Goal: Task Accomplishment & Management: Manage account settings

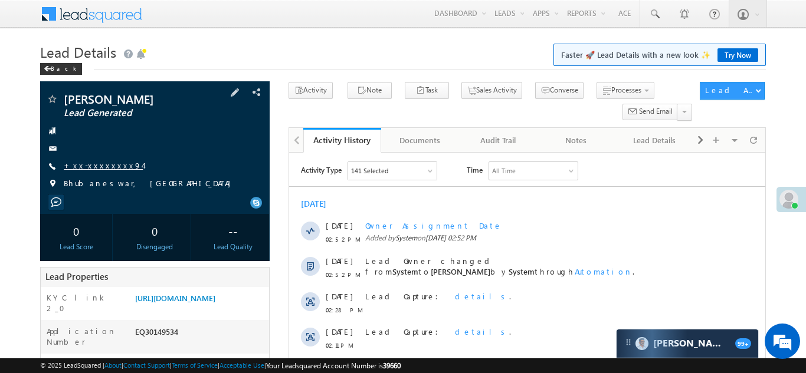
click at [87, 166] on link "+xx-xxxxxxxx94" at bounding box center [103, 165] width 79 height 10
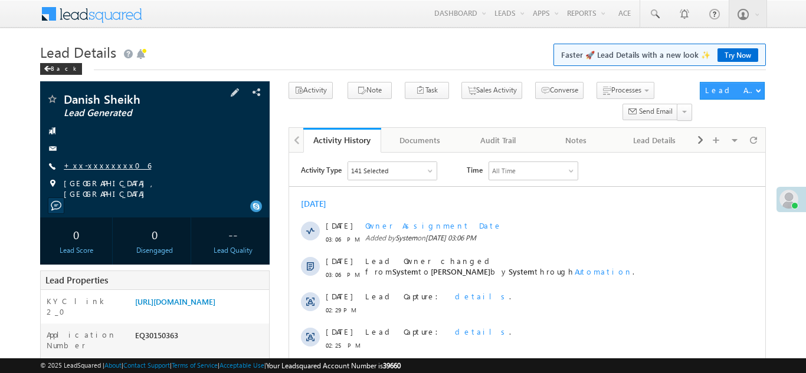
click at [101, 164] on link "+xx-xxxxxxxx06" at bounding box center [107, 165] width 87 height 10
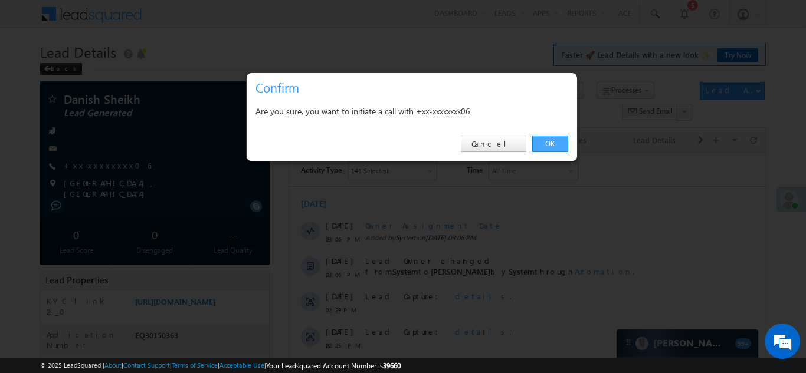
click at [550, 140] on link "OK" at bounding box center [550, 144] width 36 height 17
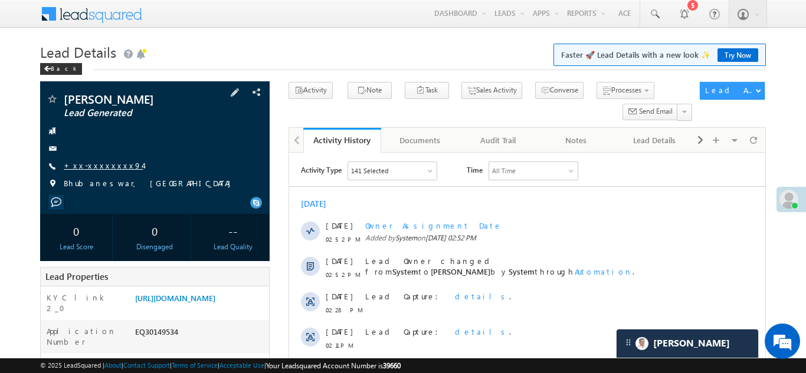
click at [93, 166] on link "+xx-xxxxxxxx94" at bounding box center [103, 165] width 79 height 10
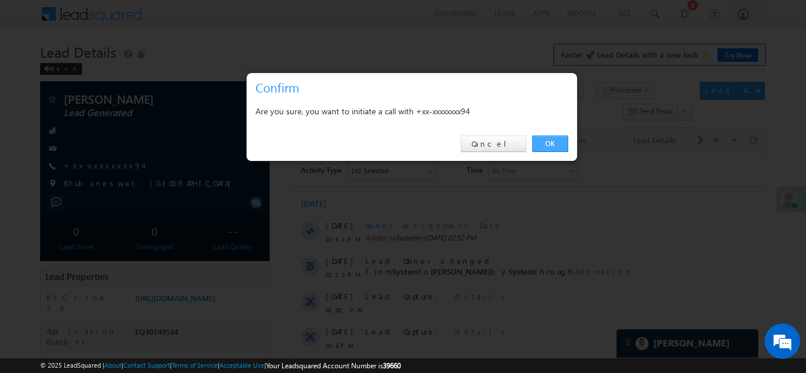
click at [547, 142] on link "OK" at bounding box center [550, 144] width 36 height 17
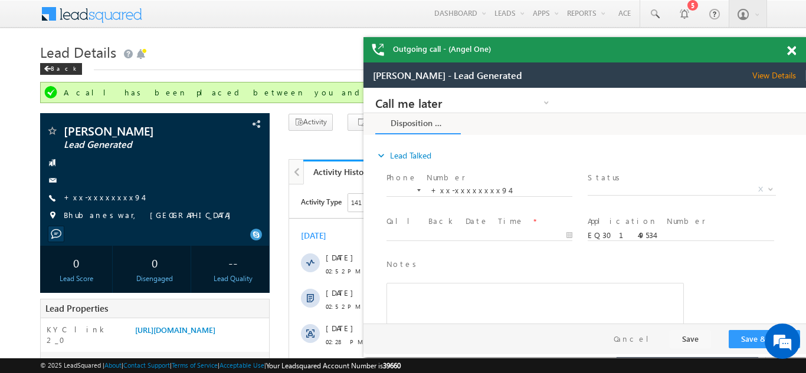
click at [792, 48] on span at bounding box center [791, 51] width 9 height 10
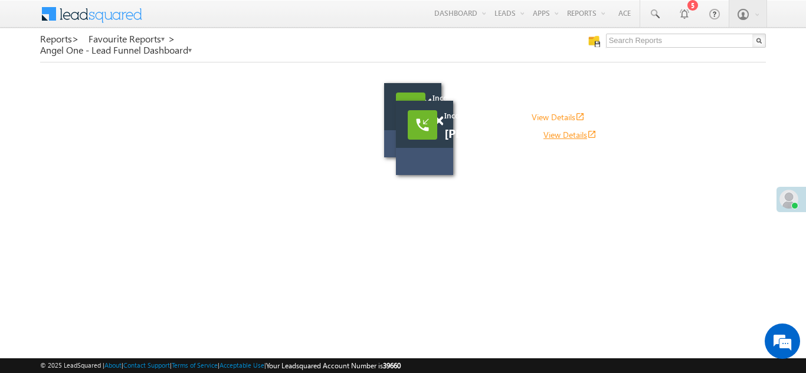
click at [563, 135] on link "View Details open_in_new" at bounding box center [569, 134] width 53 height 11
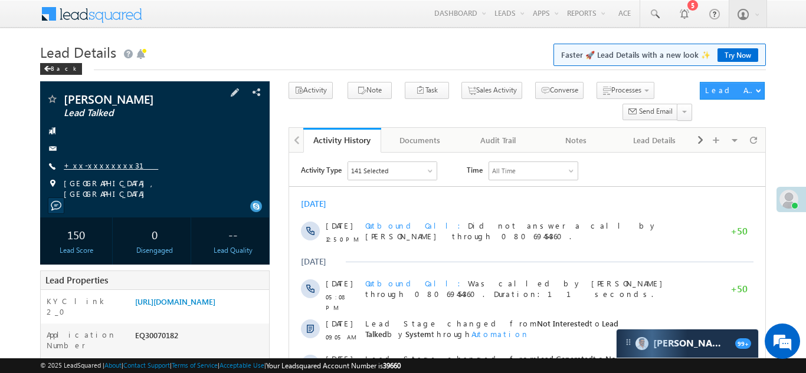
click at [103, 163] on link "+xx-xxxxxxxx31" at bounding box center [111, 165] width 94 height 10
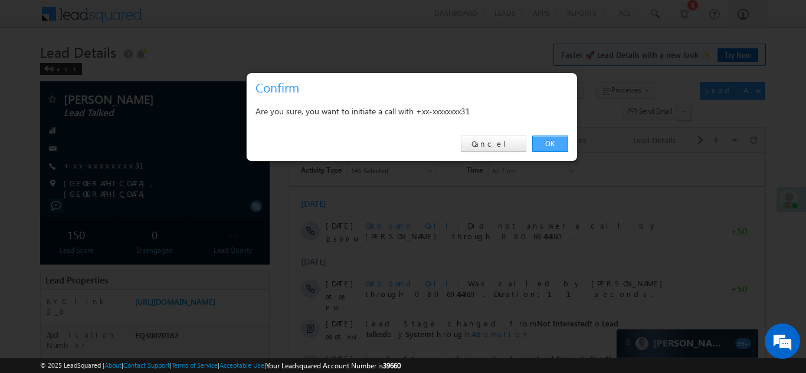
click at [547, 139] on link "OK" at bounding box center [550, 144] width 36 height 17
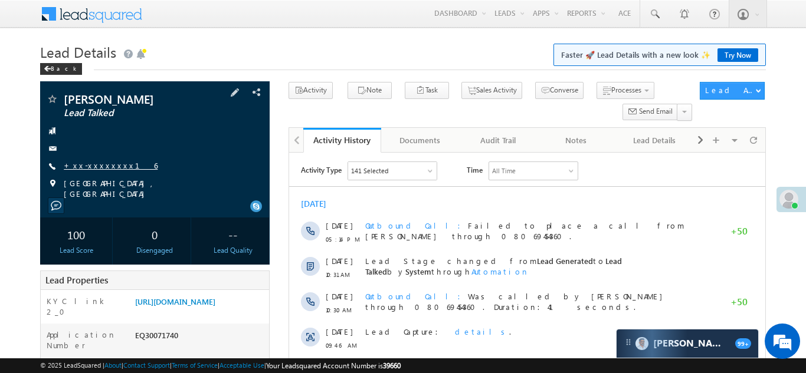
click at [98, 165] on link "+xx-xxxxxxxx16" at bounding box center [111, 165] width 94 height 10
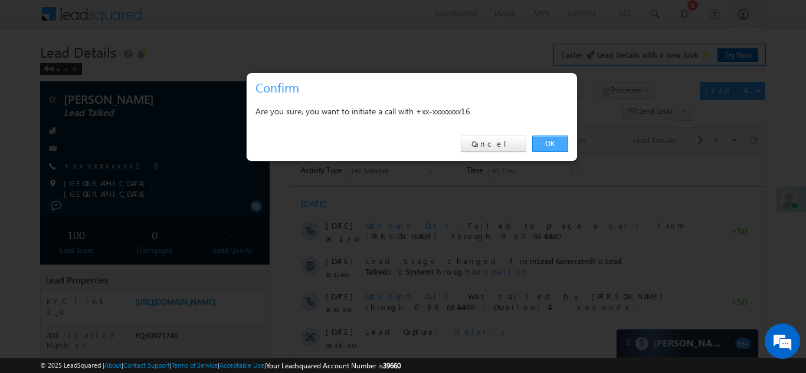
click at [548, 143] on link "OK" at bounding box center [550, 144] width 36 height 17
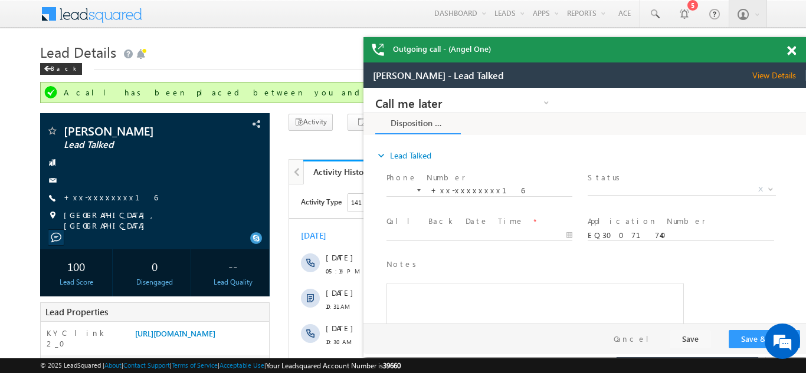
click at [792, 47] on span at bounding box center [791, 51] width 9 height 10
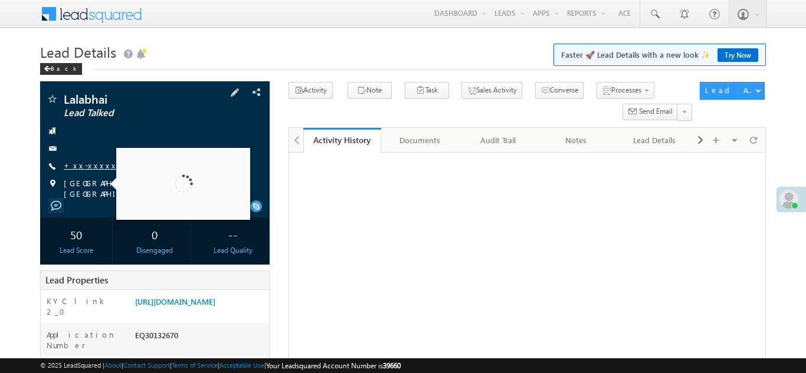
click at [95, 166] on link "+xx-xxxxxxxx94" at bounding box center [103, 165] width 79 height 10
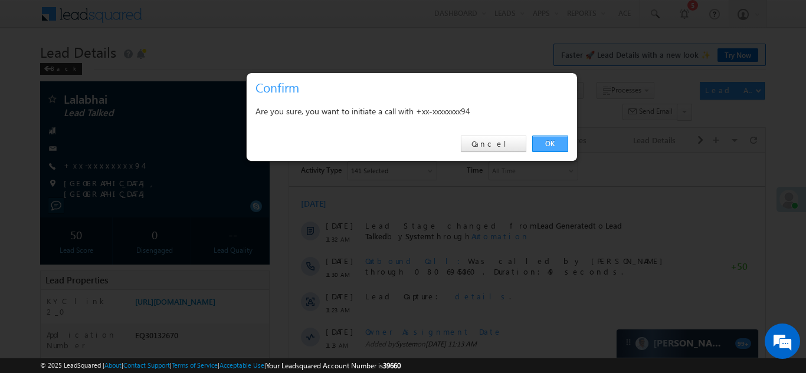
click at [553, 142] on link "OK" at bounding box center [550, 144] width 36 height 17
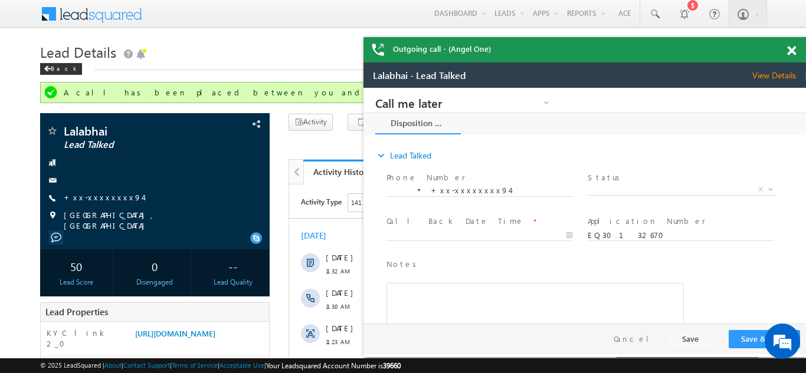
click at [792, 52] on span at bounding box center [791, 51] width 9 height 10
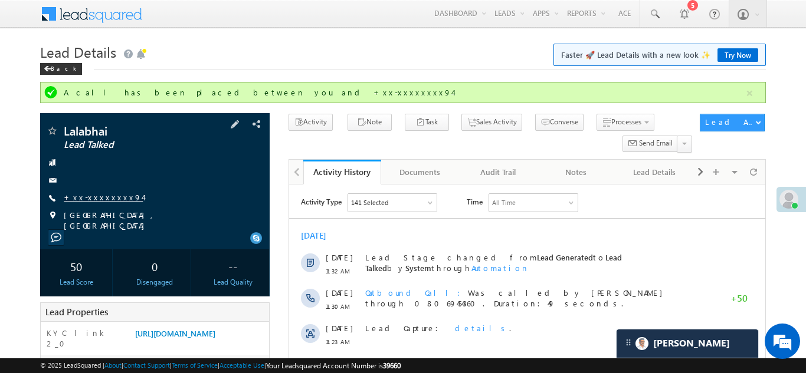
click at [86, 193] on link "+xx-xxxxxxxx94" at bounding box center [103, 197] width 79 height 10
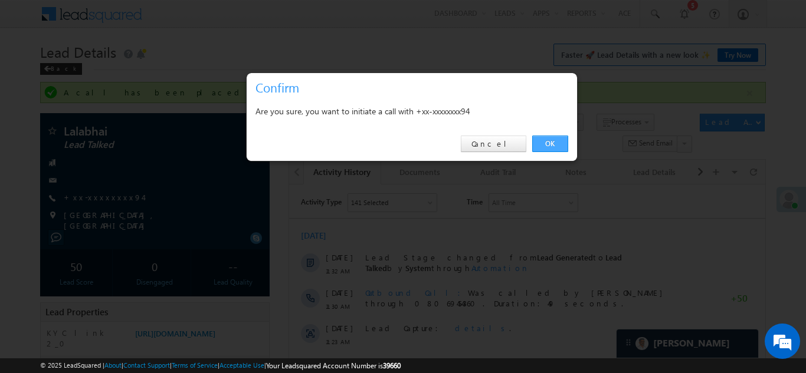
click at [547, 140] on link "OK" at bounding box center [550, 144] width 36 height 17
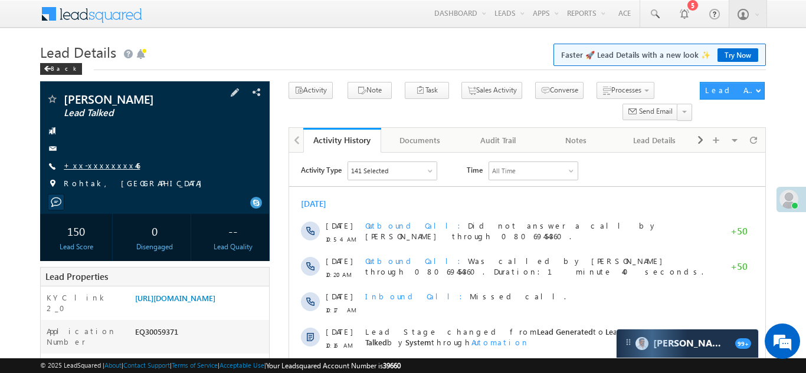
click at [88, 165] on link "+xx-xxxxxxxx46" at bounding box center [102, 165] width 76 height 10
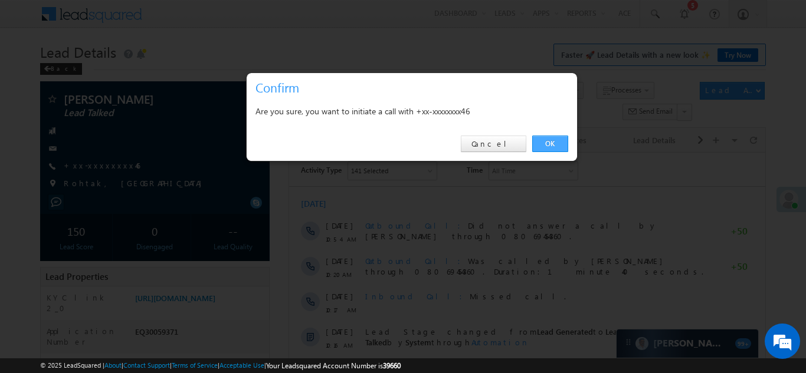
click at [550, 141] on link "OK" at bounding box center [550, 144] width 36 height 17
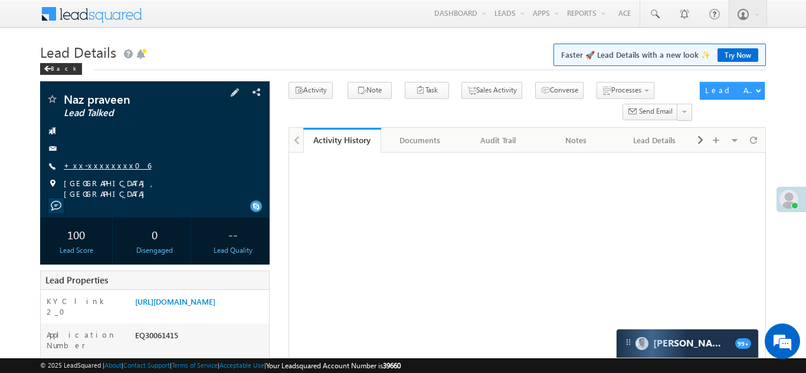
click at [97, 163] on link "+xx-xxxxxxxx06" at bounding box center [107, 165] width 87 height 10
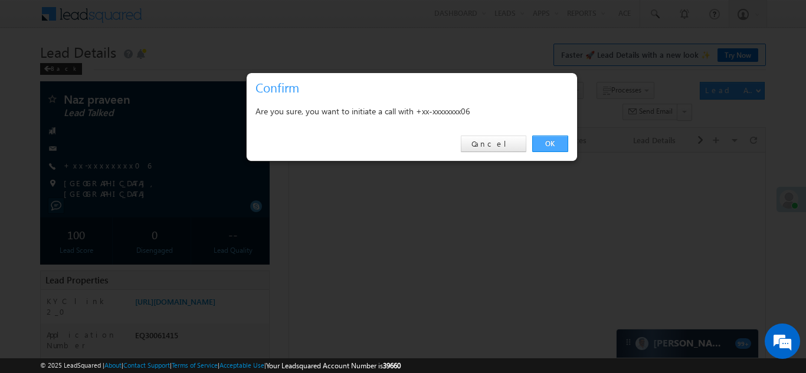
click at [549, 139] on link "OK" at bounding box center [550, 144] width 36 height 17
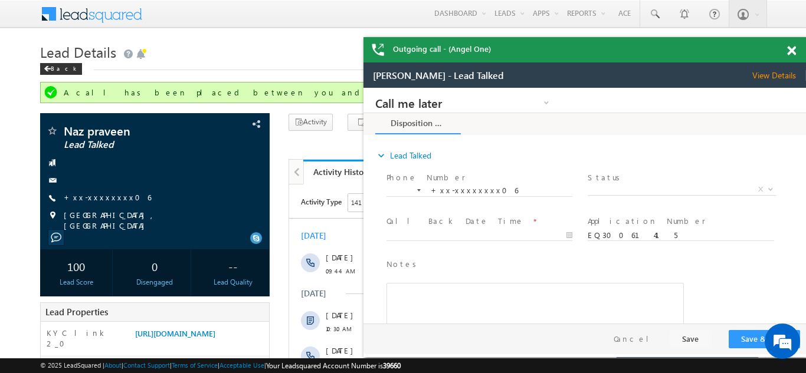
click at [790, 50] on span at bounding box center [791, 51] width 9 height 10
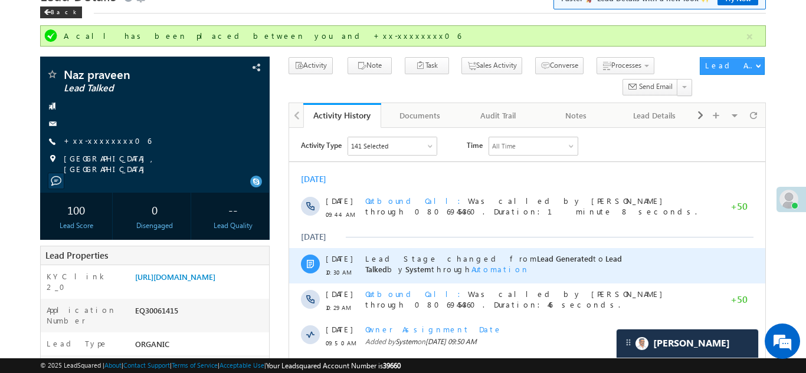
scroll to position [86, 0]
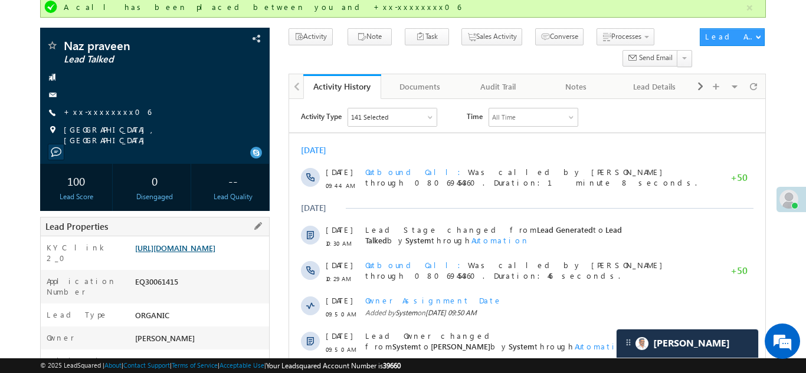
click at [189, 253] on link "[URL][DOMAIN_NAME]" at bounding box center [175, 248] width 80 height 10
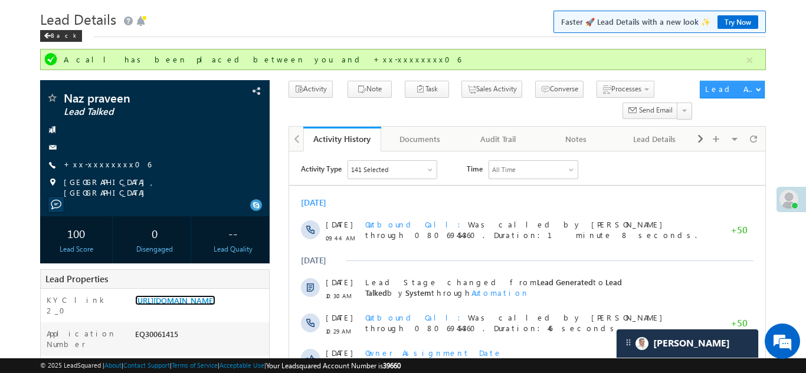
scroll to position [31, 0]
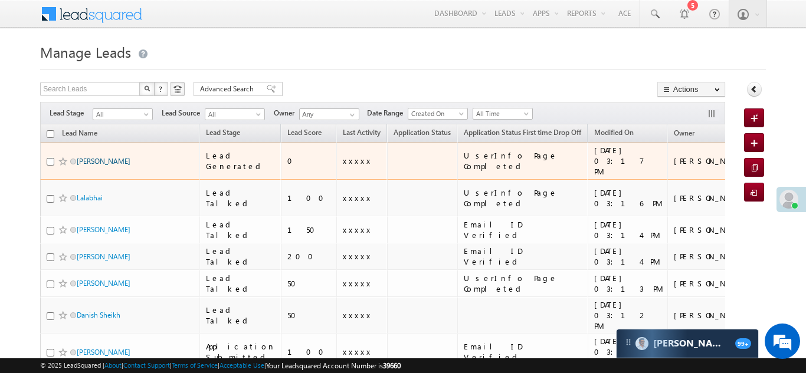
click at [93, 157] on link "[PERSON_NAME]" at bounding box center [104, 161] width 54 height 9
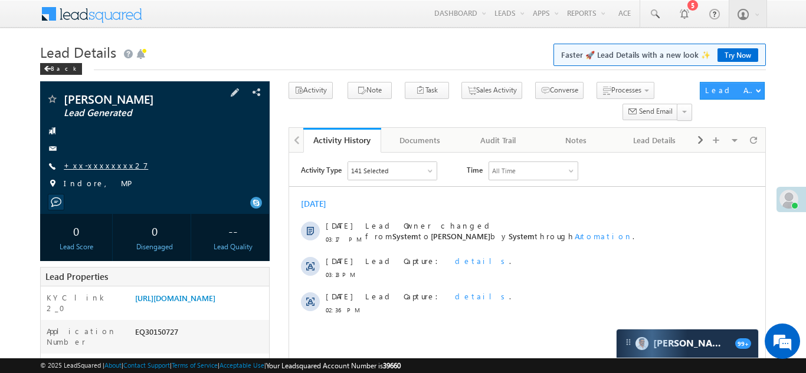
click at [93, 165] on link "+xx-xxxxxxxx27" at bounding box center [106, 165] width 84 height 10
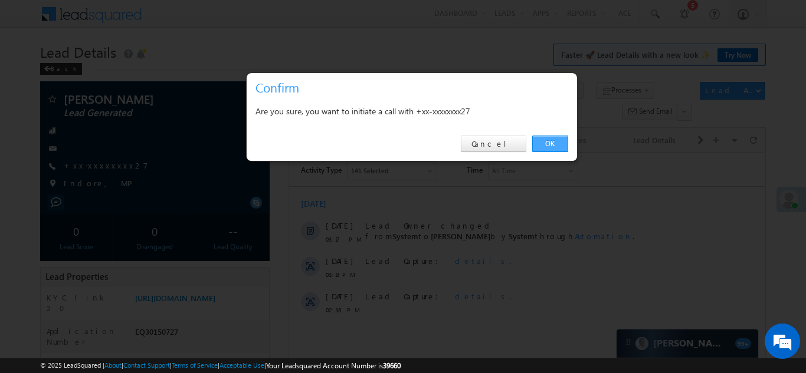
click at [548, 142] on link "OK" at bounding box center [550, 144] width 36 height 17
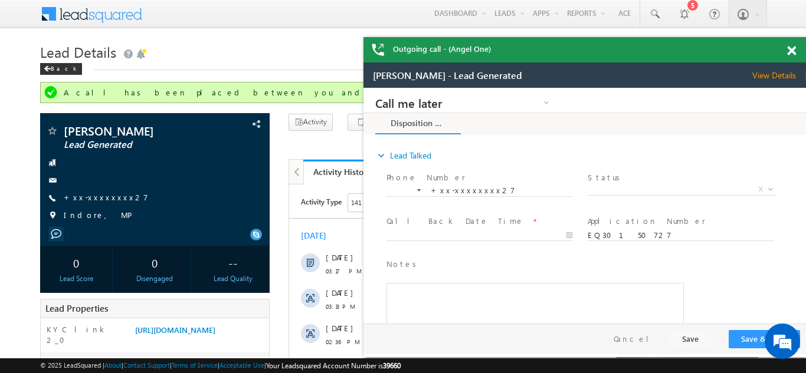
drag, startPoint x: 791, startPoint y: 47, endPoint x: 236, endPoint y: 2, distance: 556.7
click at [791, 47] on span at bounding box center [791, 51] width 9 height 10
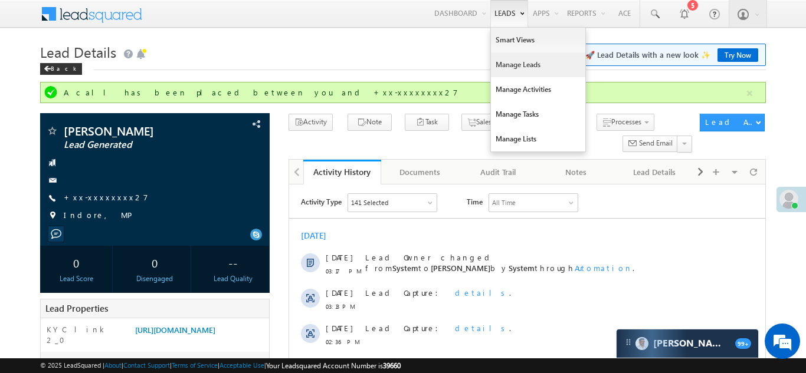
click at [507, 65] on link "Manage Leads" at bounding box center [538, 64] width 94 height 25
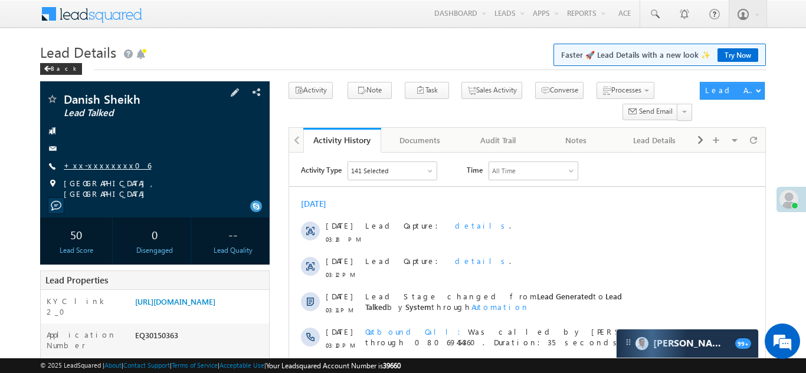
click at [91, 166] on link "+xx-xxxxxxxx06" at bounding box center [107, 165] width 87 height 10
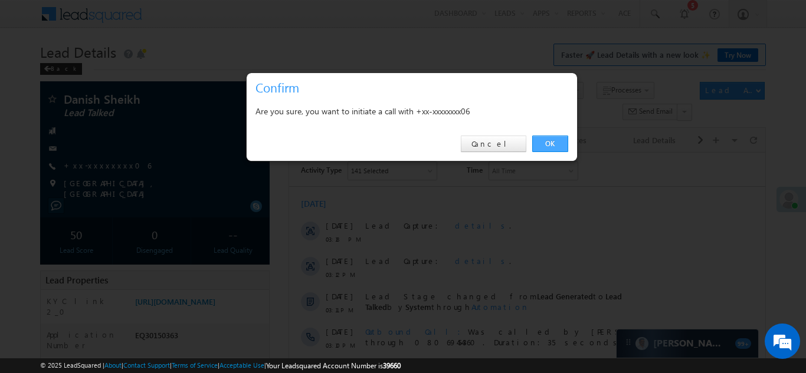
click at [546, 144] on link "OK" at bounding box center [550, 144] width 36 height 17
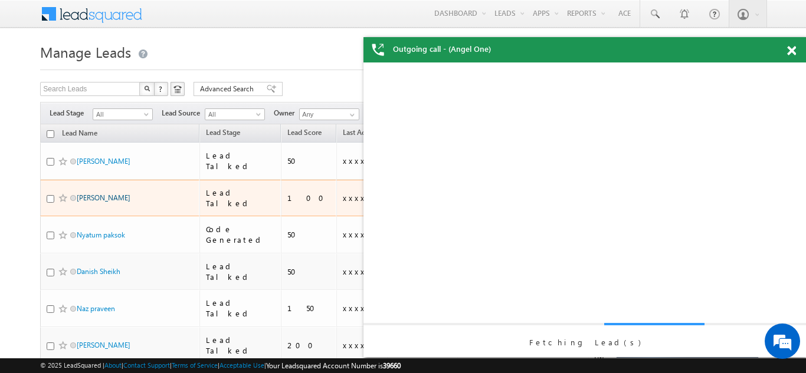
click at [107, 193] on link "[PERSON_NAME]" at bounding box center [104, 197] width 54 height 9
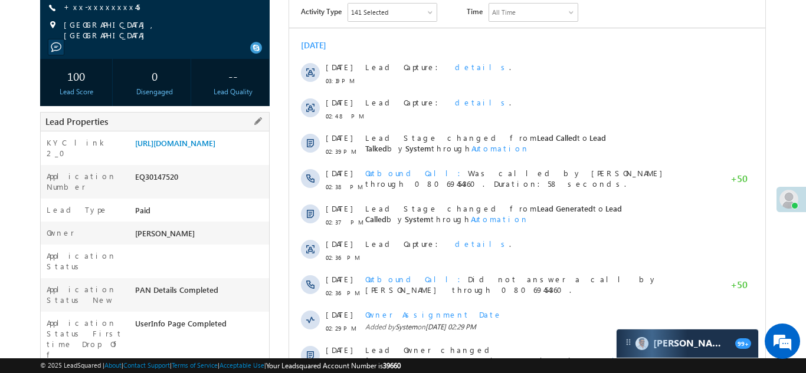
scroll to position [162, 0]
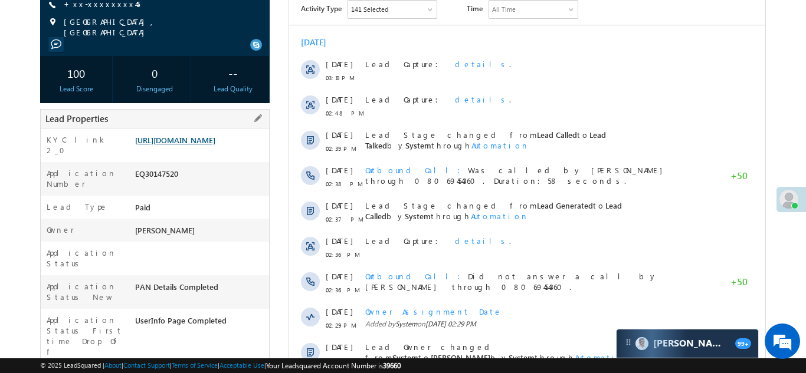
click at [180, 145] on link "[URL][DOMAIN_NAME]" at bounding box center [175, 140] width 80 height 10
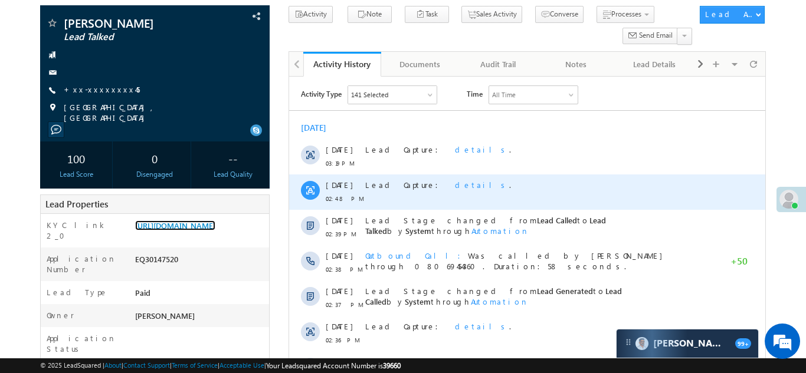
scroll to position [0, 0]
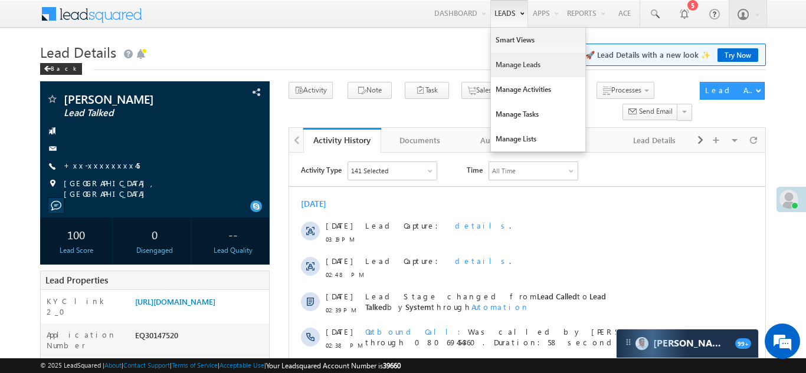
click at [500, 63] on link "Manage Leads" at bounding box center [538, 64] width 94 height 25
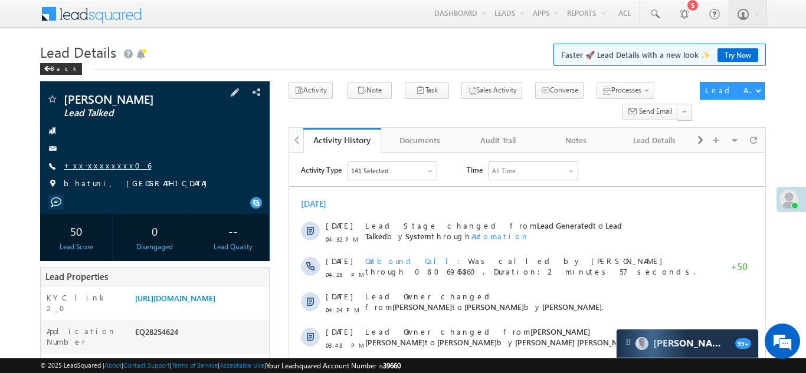
click at [96, 166] on link "+xx-xxxxxxxx06" at bounding box center [107, 165] width 87 height 10
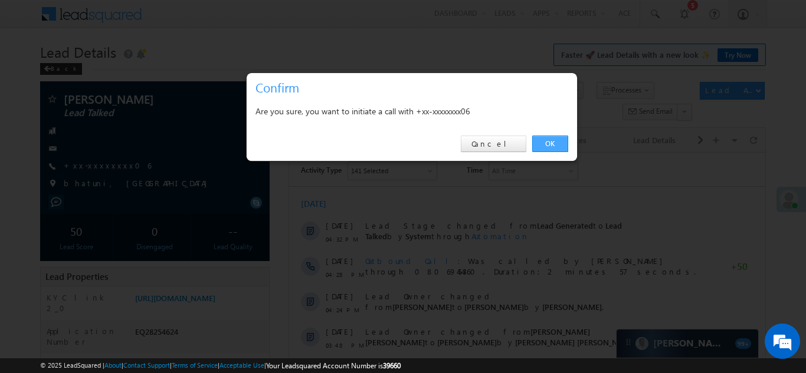
click at [545, 137] on link "OK" at bounding box center [550, 144] width 36 height 17
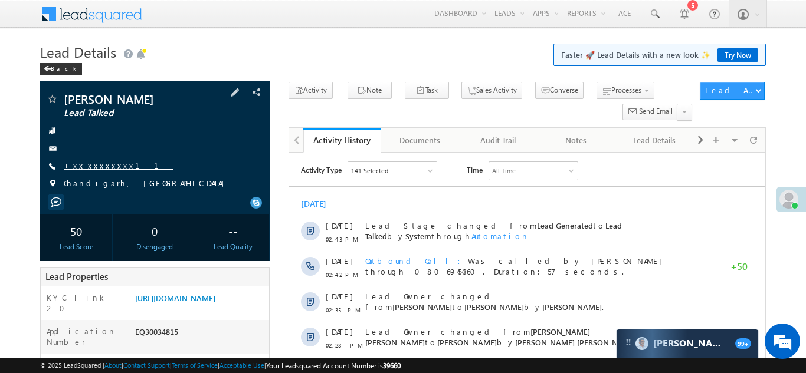
click at [95, 168] on link "+xx-xxxxxxxx11" at bounding box center [118, 165] width 109 height 10
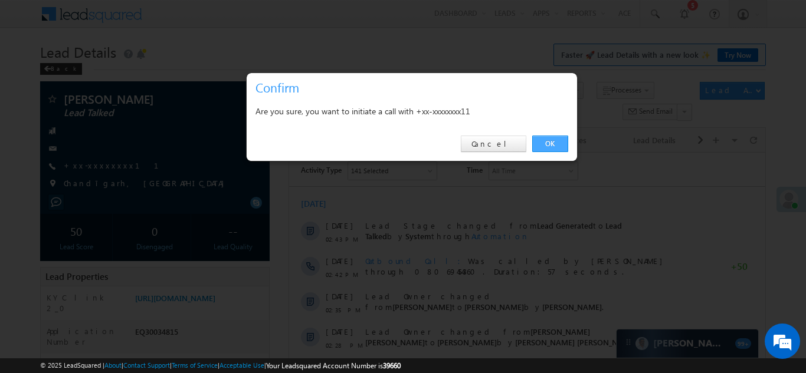
click at [547, 143] on link "OK" at bounding box center [550, 144] width 36 height 17
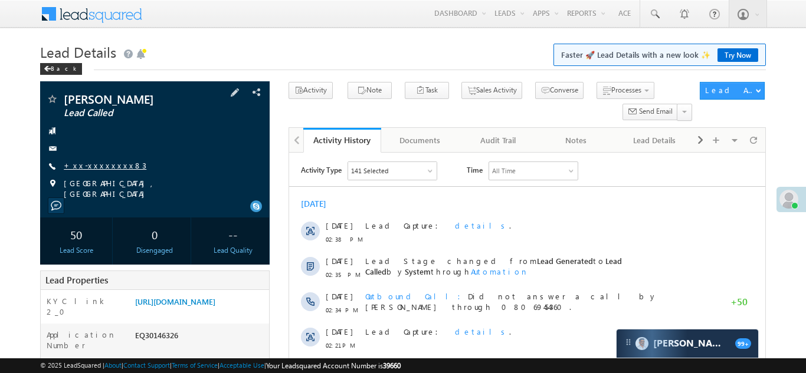
click at [88, 166] on link "+xx-xxxxxxxx83" at bounding box center [105, 165] width 83 height 10
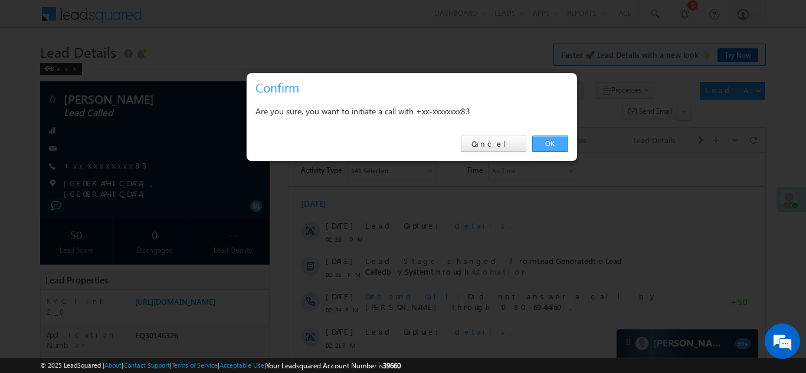
click at [549, 142] on link "OK" at bounding box center [550, 144] width 36 height 17
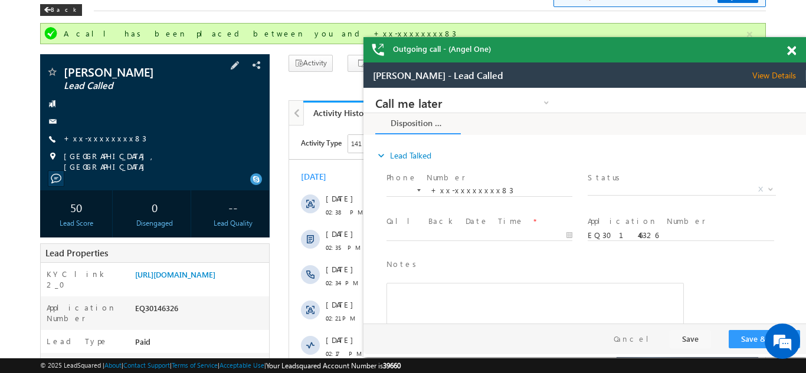
scroll to position [57, 0]
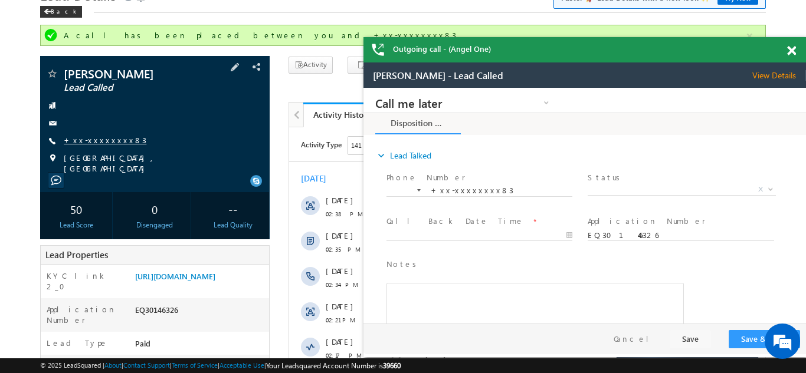
click at [101, 140] on link "+xx-xxxxxxxx83" at bounding box center [105, 140] width 83 height 10
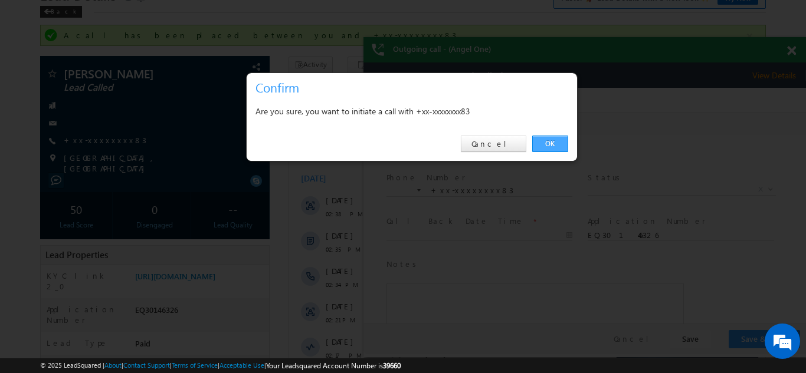
click at [549, 142] on link "OK" at bounding box center [550, 144] width 36 height 17
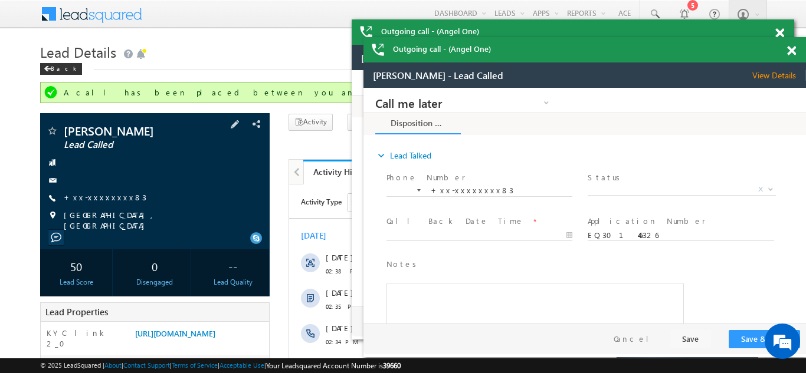
scroll to position [0, 0]
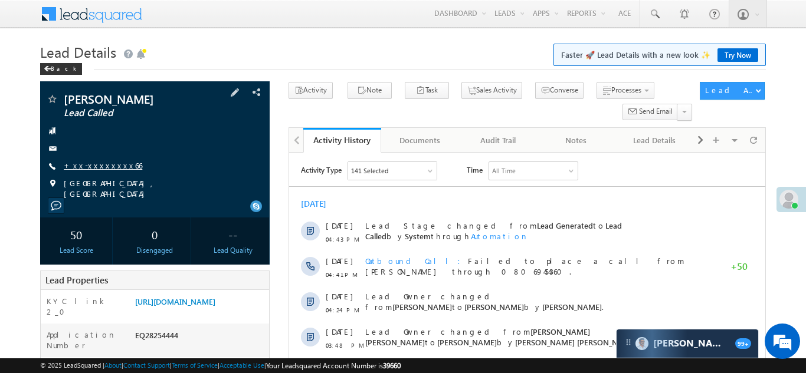
click at [98, 170] on link "+xx-xxxxxxxx66" at bounding box center [103, 165] width 78 height 10
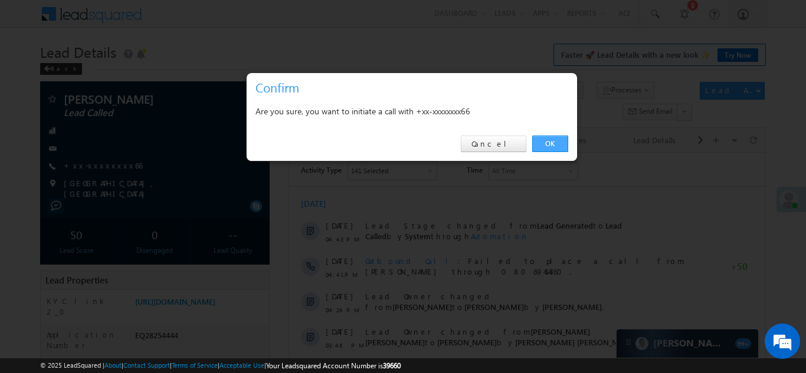
click at [553, 143] on link "OK" at bounding box center [550, 144] width 36 height 17
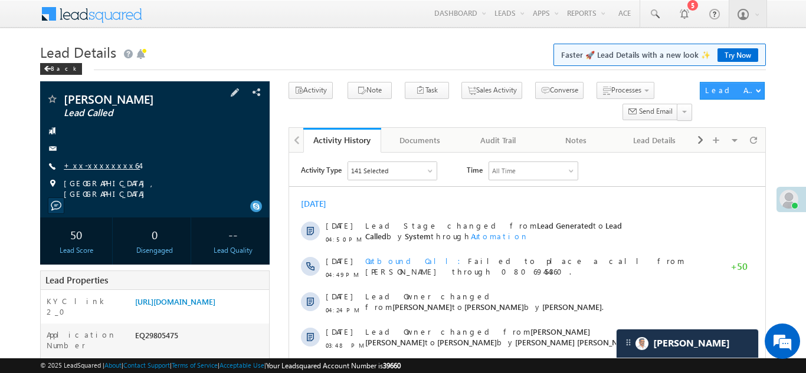
click at [97, 165] on link "+xx-xxxxxxxx64" at bounding box center [102, 165] width 76 height 10
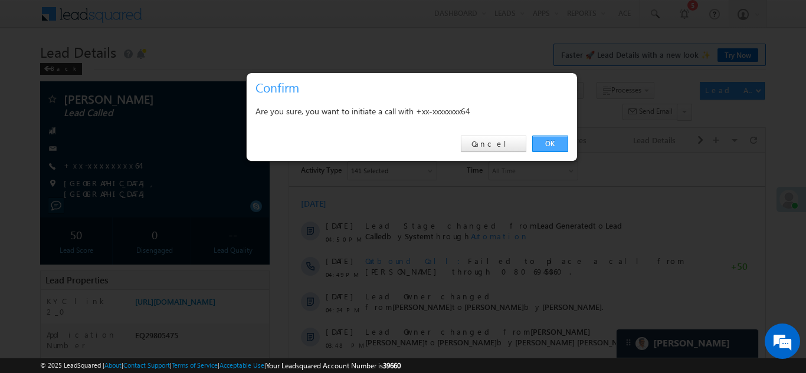
click at [551, 143] on link "OK" at bounding box center [550, 144] width 36 height 17
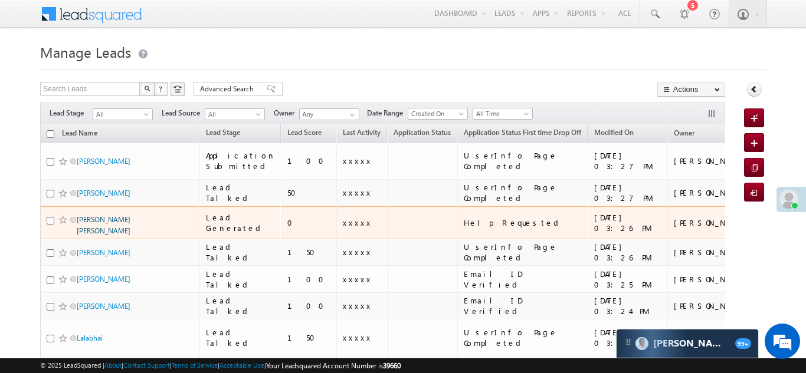
click at [106, 215] on link "Atiya parvin sameer khan" at bounding box center [104, 225] width 54 height 20
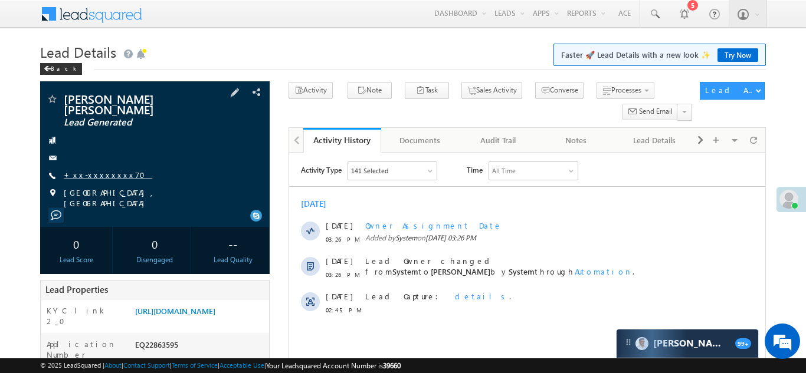
click at [91, 170] on link "+xx-xxxxxxxx70" at bounding box center [108, 175] width 88 height 10
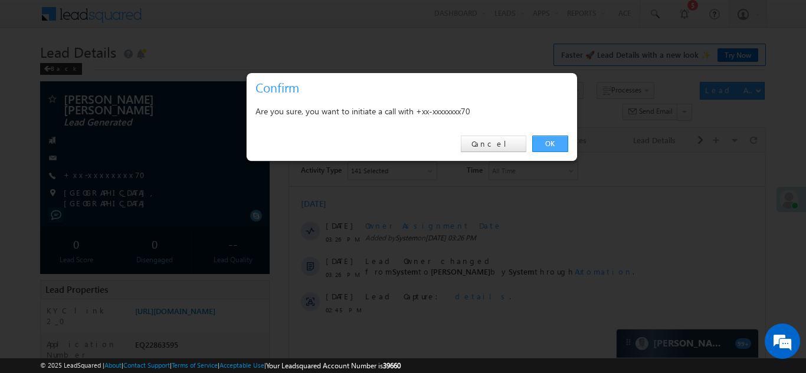
click at [548, 143] on link "OK" at bounding box center [550, 144] width 36 height 17
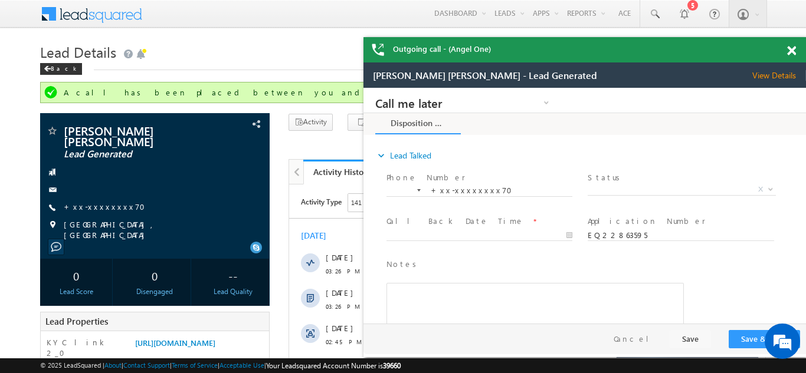
click at [790, 52] on span at bounding box center [791, 51] width 9 height 10
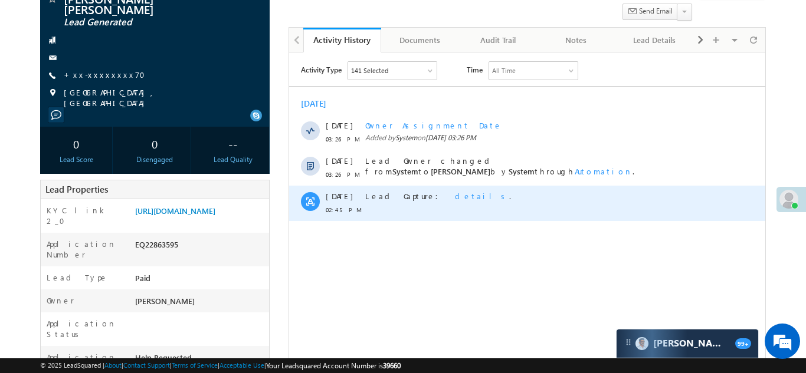
scroll to position [107, 0]
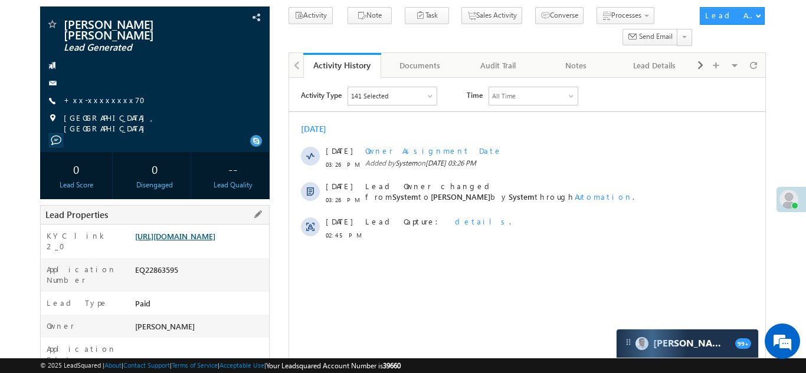
click at [185, 233] on link "https://angelbroking1-pk3em7sa.customui-test.leadsquared.com?leadId=e9049c8b-5a…" at bounding box center [175, 236] width 80 height 10
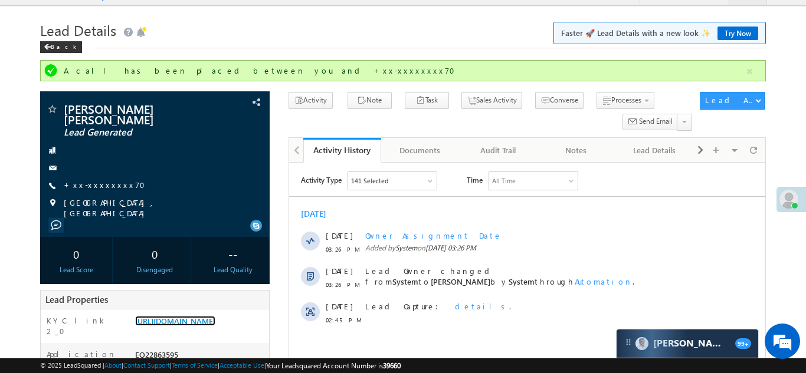
scroll to position [0, 0]
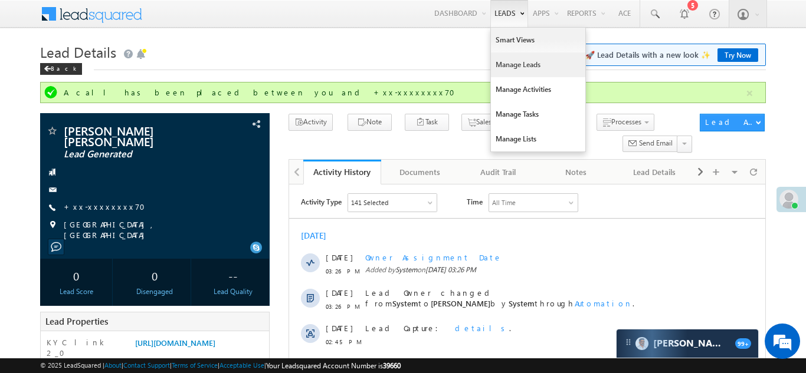
click at [514, 63] on link "Manage Leads" at bounding box center [538, 64] width 94 height 25
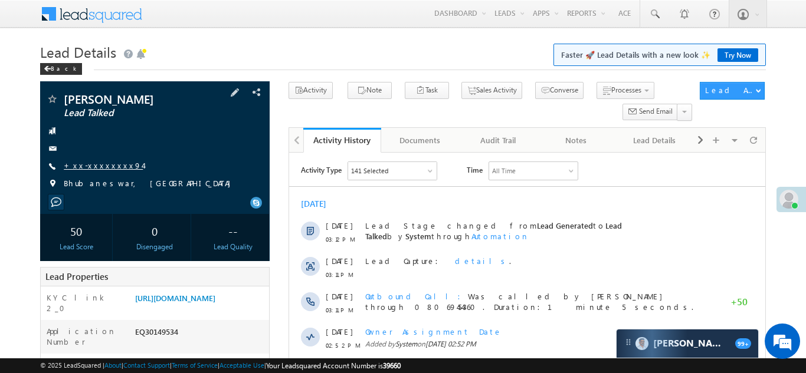
click at [102, 166] on link "+xx-xxxxxxxx94" at bounding box center [103, 165] width 79 height 10
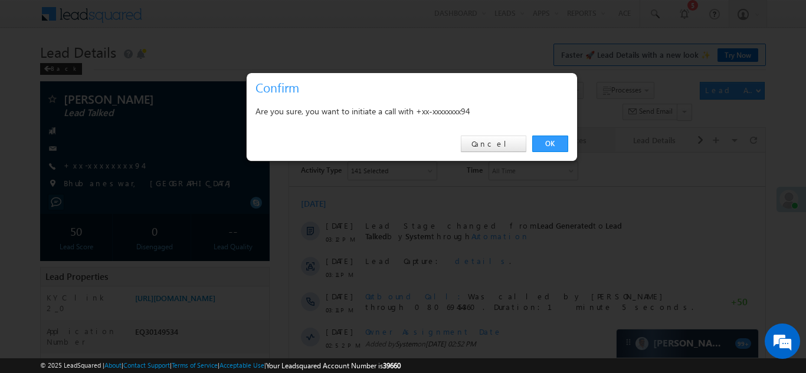
click at [545, 144] on link "OK" at bounding box center [550, 144] width 36 height 17
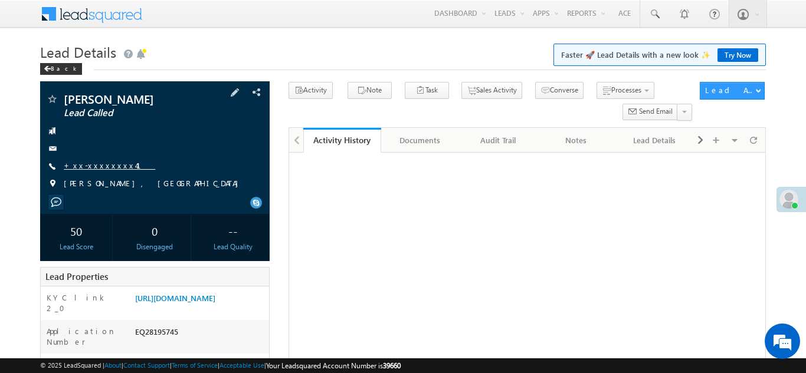
drag, startPoint x: 0, startPoint y: 0, endPoint x: 92, endPoint y: 166, distance: 190.0
click at [92, 166] on link "+xx-xxxxxxxx41" at bounding box center [109, 165] width 91 height 10
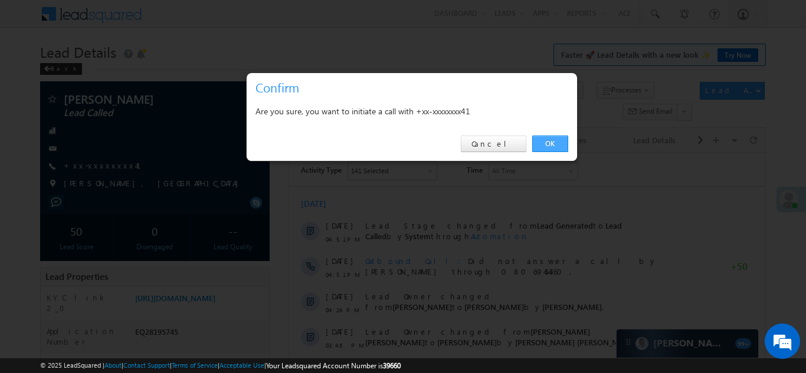
click at [551, 143] on link "OK" at bounding box center [550, 144] width 36 height 17
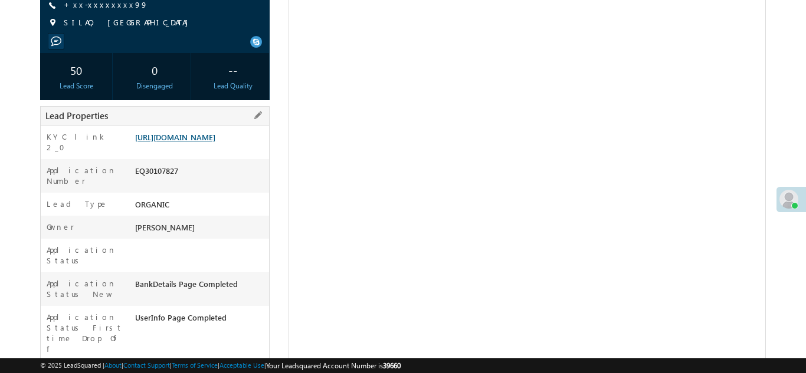
click at [192, 142] on link "https://angelbroking1-pk3em7sa.customui-test.leadsquared.com?leadId=e5740a06-45…" at bounding box center [175, 137] width 80 height 10
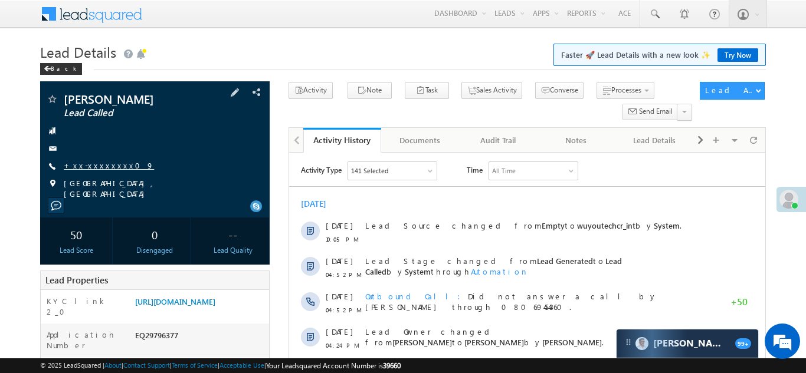
click at [98, 162] on link "+xx-xxxxxxxx09" at bounding box center [109, 165] width 90 height 10
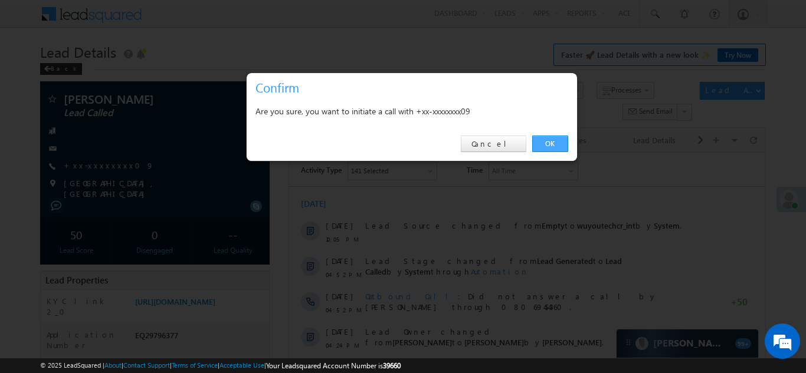
click at [547, 142] on link "OK" at bounding box center [550, 144] width 36 height 17
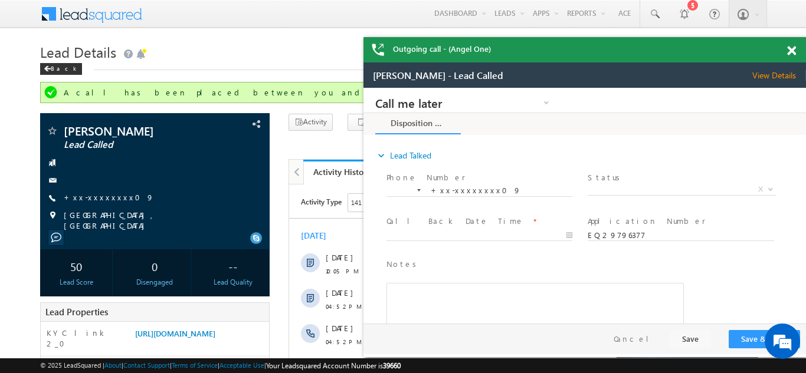
click at [790, 51] on span at bounding box center [791, 51] width 9 height 10
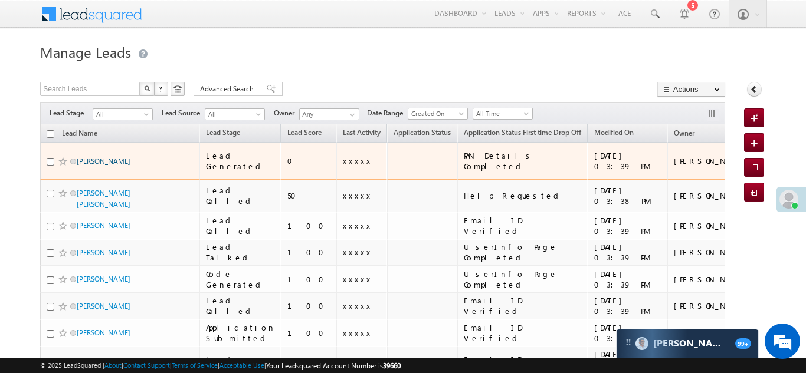
click at [96, 157] on link "[PERSON_NAME]" at bounding box center [104, 161] width 54 height 9
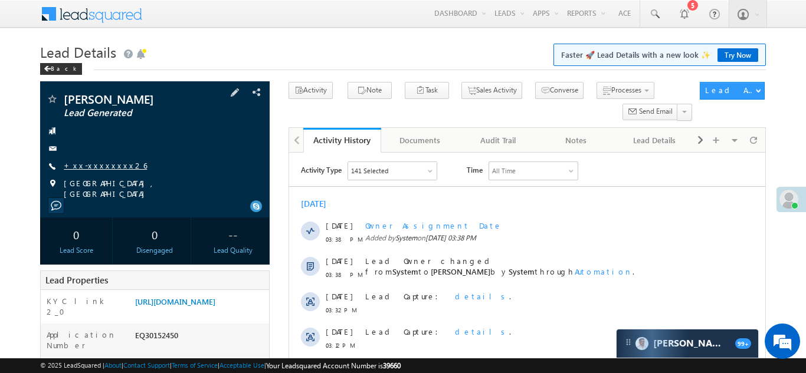
click at [90, 168] on link "+xx-xxxxxxxx26" at bounding box center [105, 165] width 83 height 10
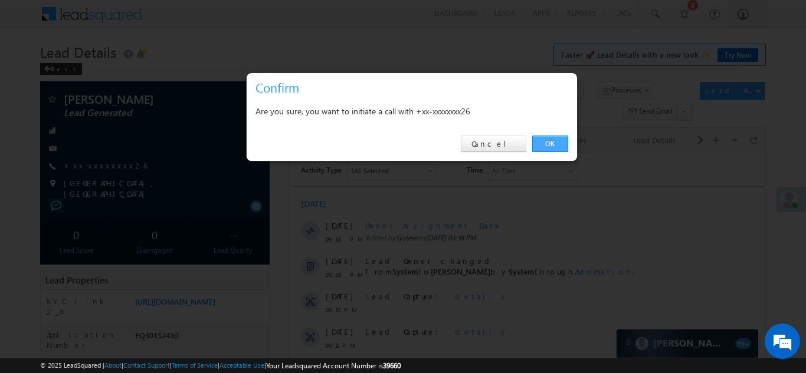
click at [543, 142] on link "OK" at bounding box center [550, 144] width 36 height 17
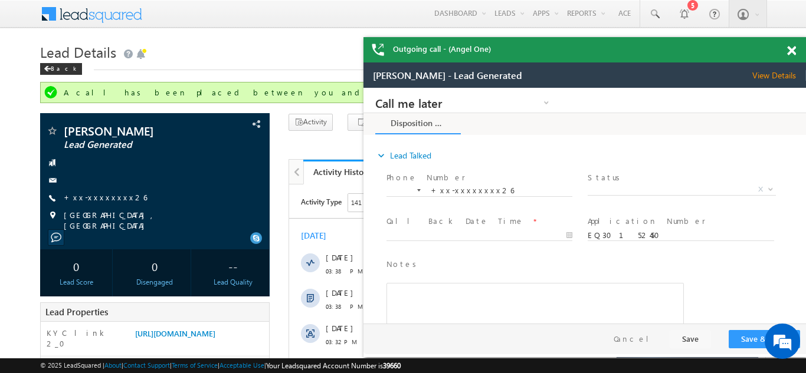
click at [790, 51] on span at bounding box center [791, 51] width 9 height 10
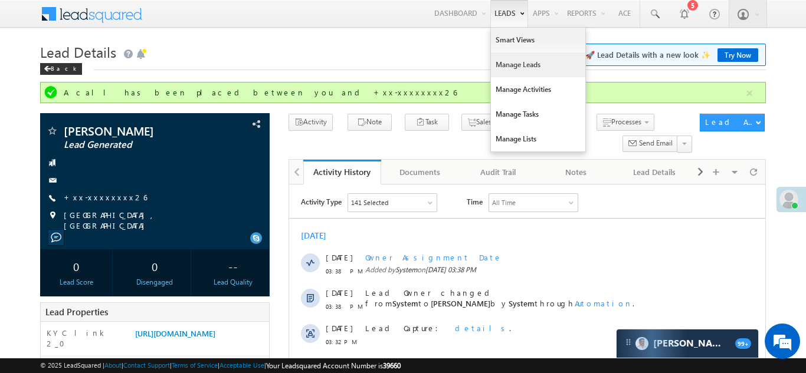
click at [499, 61] on link "Manage Leads" at bounding box center [538, 64] width 94 height 25
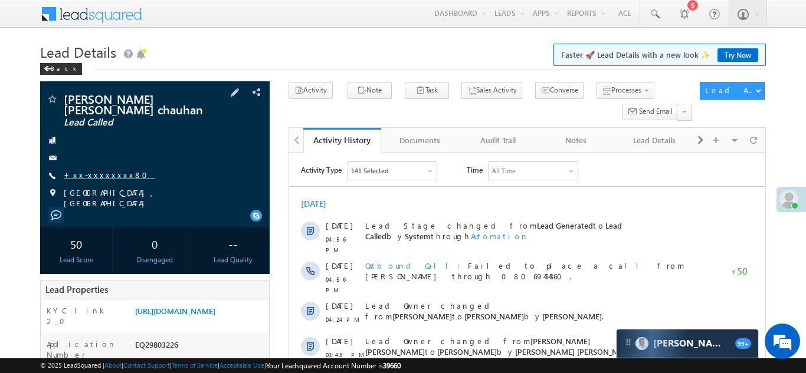
click at [89, 173] on link "+xx-xxxxxxxx80" at bounding box center [109, 175] width 91 height 10
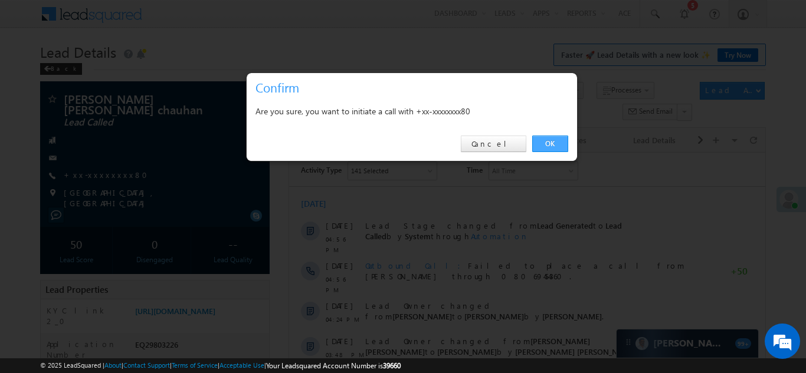
click at [544, 142] on link "OK" at bounding box center [550, 144] width 36 height 17
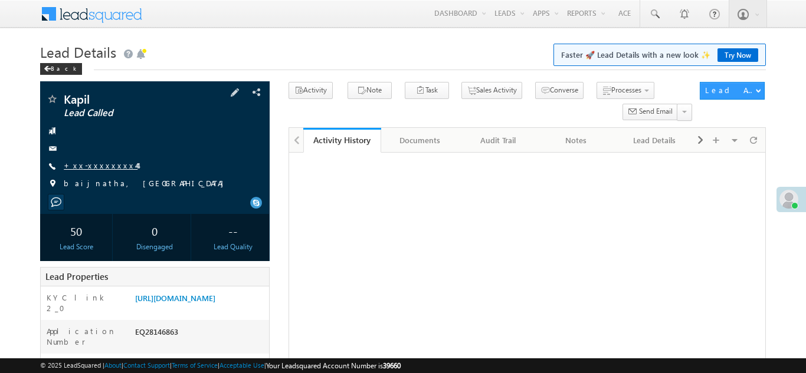
click at [91, 167] on link "+xx-xxxxxxxx44" at bounding box center [101, 165] width 74 height 10
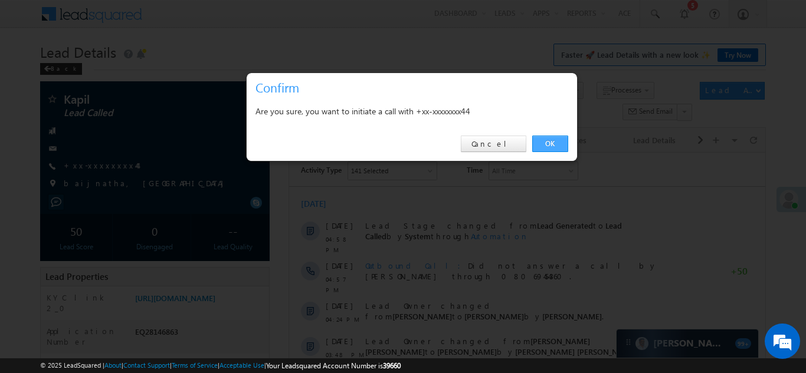
click at [551, 143] on link "OK" at bounding box center [550, 144] width 36 height 17
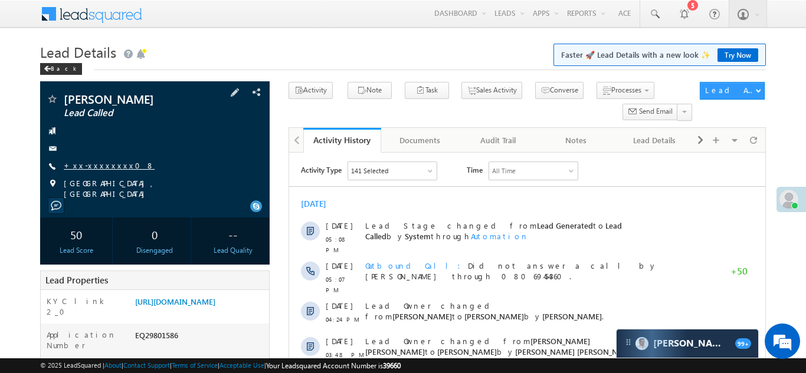
click at [90, 163] on link "+xx-xxxxxxxx08" at bounding box center [109, 165] width 91 height 10
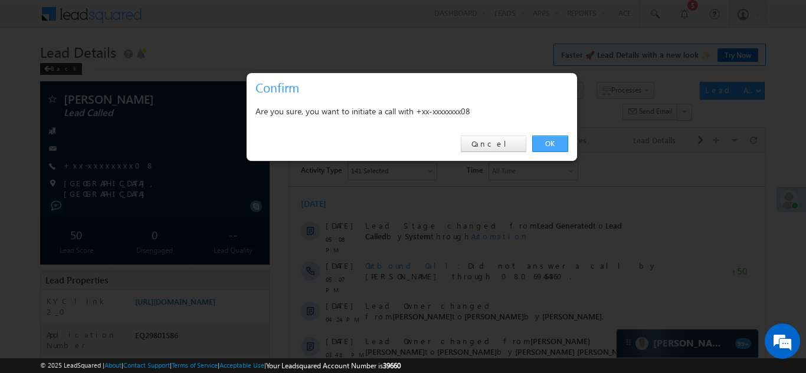
click at [554, 142] on link "OK" at bounding box center [550, 144] width 36 height 17
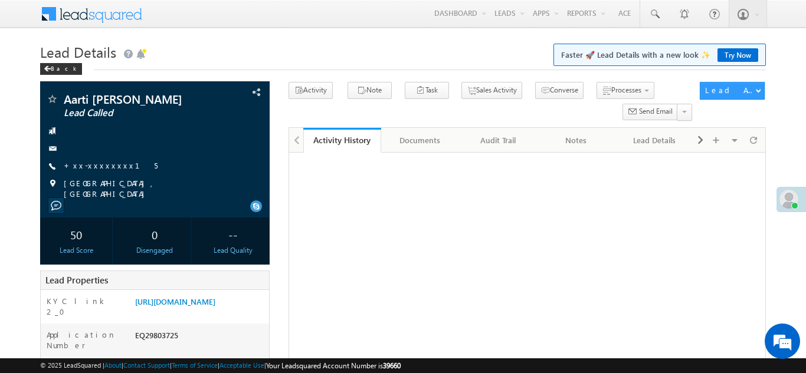
click at [97, 170] on link "+xx-xxxxxxxx15" at bounding box center [111, 165] width 94 height 10
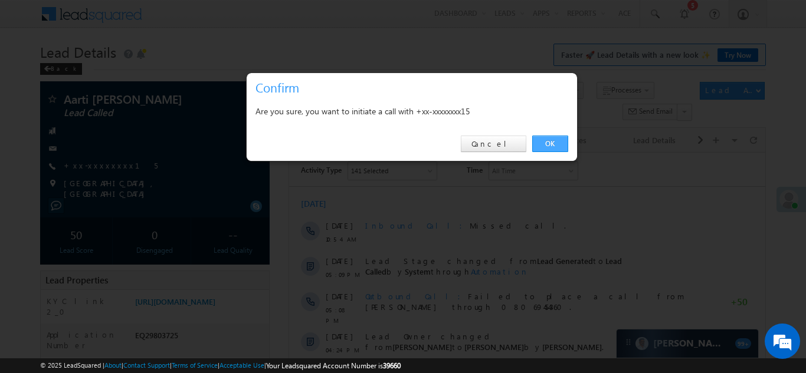
click at [548, 144] on link "OK" at bounding box center [550, 144] width 36 height 17
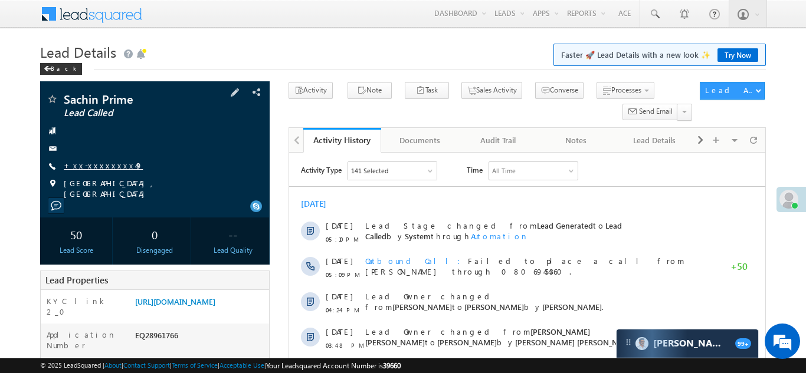
click at [100, 163] on link "+xx-xxxxxxxx49" at bounding box center [103, 165] width 79 height 10
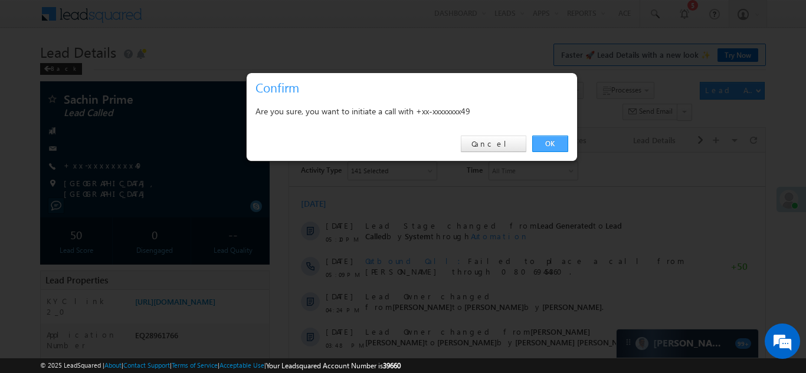
click at [544, 142] on link "OK" at bounding box center [550, 144] width 36 height 17
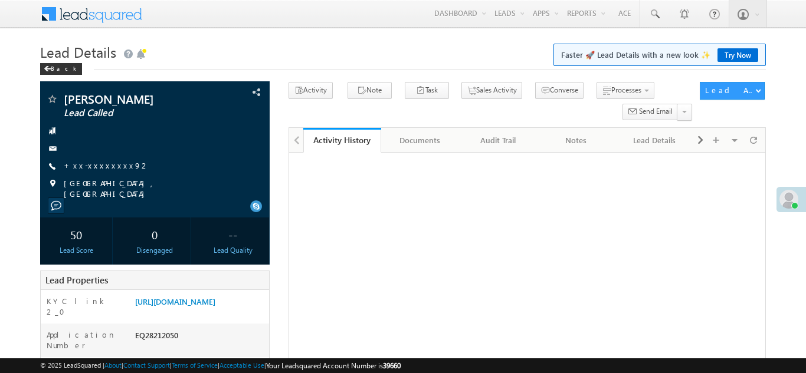
click at [102, 165] on link "+xx-xxxxxxxx92" at bounding box center [107, 165] width 86 height 10
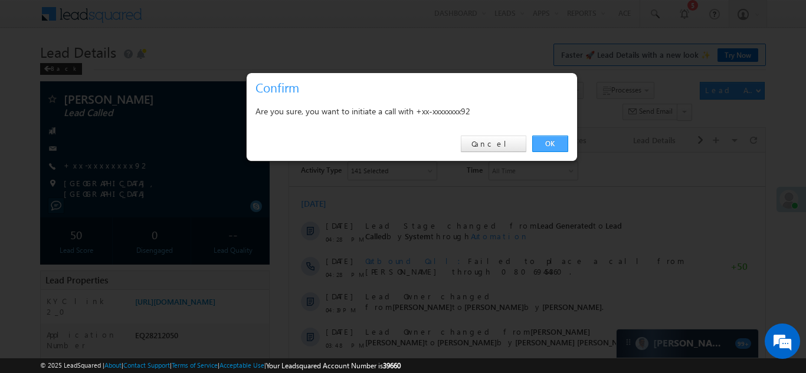
click at [547, 142] on link "OK" at bounding box center [550, 144] width 36 height 17
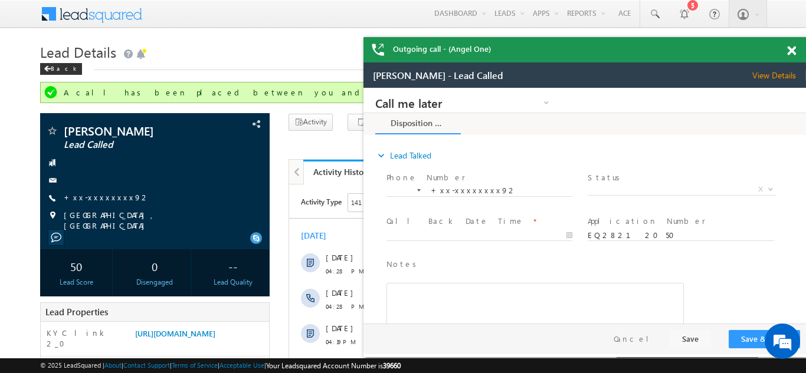
click at [791, 50] on span at bounding box center [791, 51] width 9 height 10
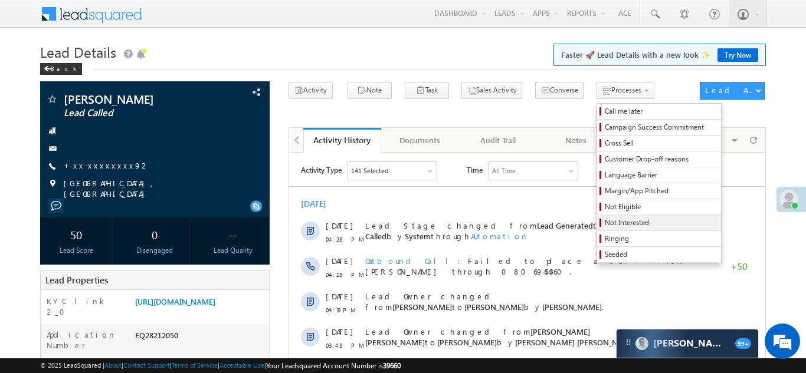
click at [604, 220] on span "Not Interested" at bounding box center [660, 223] width 112 height 11
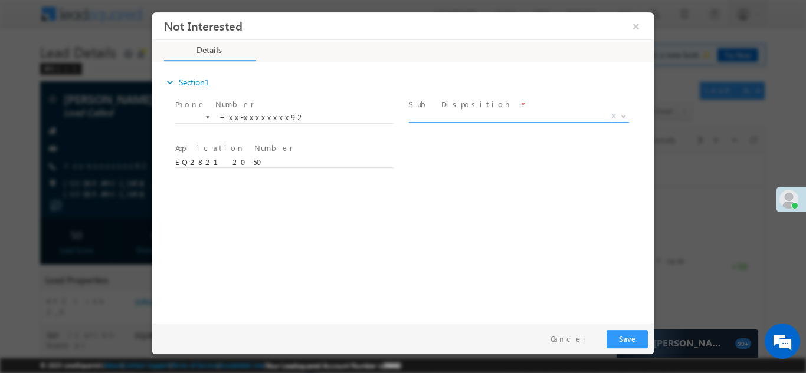
click at [487, 111] on span "X" at bounding box center [519, 116] width 220 height 12
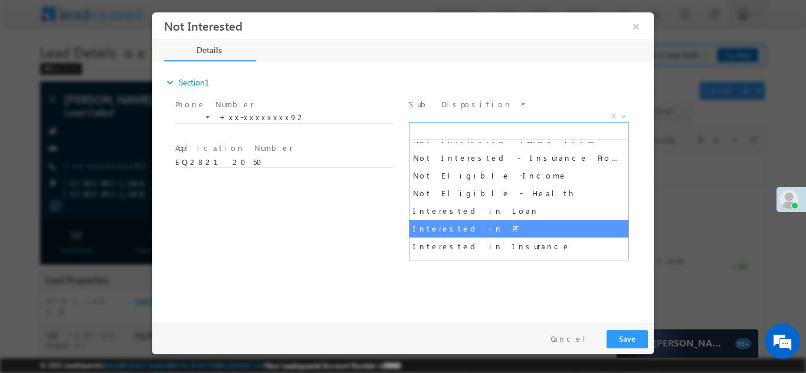
scroll to position [246, 0]
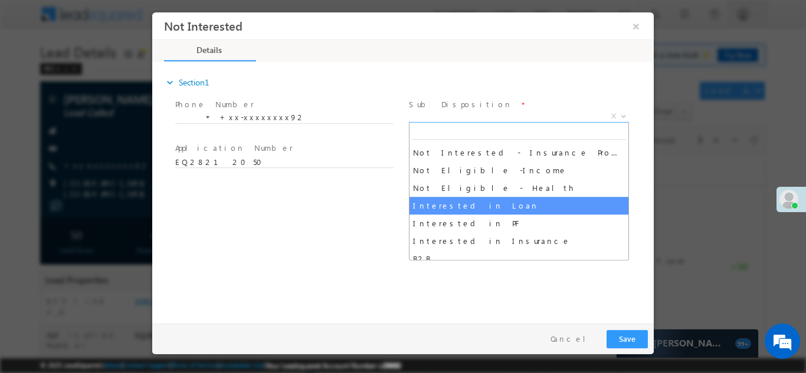
select select "Interested in Loan"
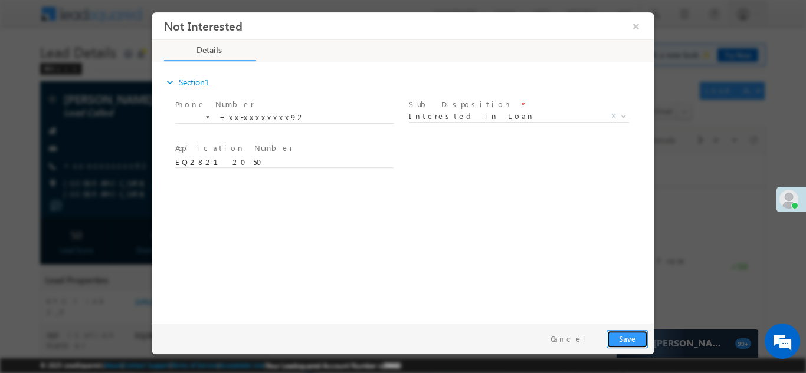
click at [620, 341] on button "Save" at bounding box center [626, 339] width 41 height 18
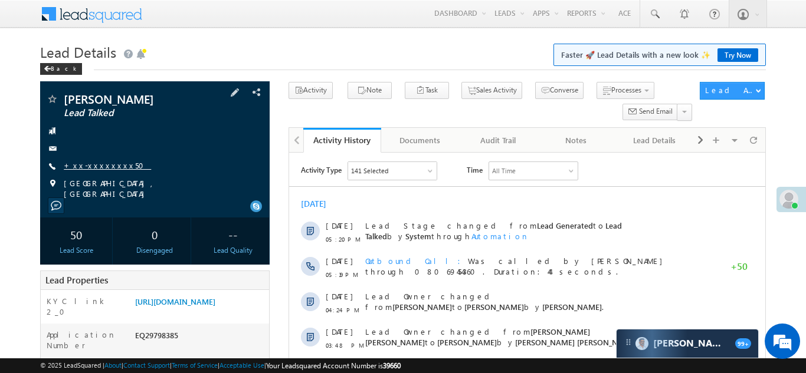
click at [96, 166] on link "+xx-xxxxxxxx50" at bounding box center [107, 165] width 87 height 10
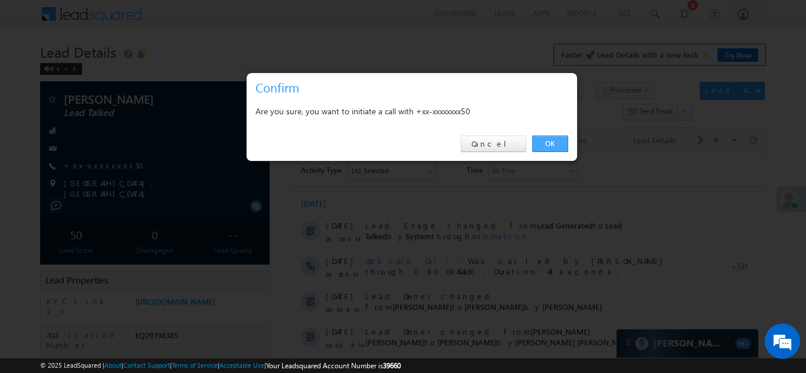
click at [550, 143] on link "OK" at bounding box center [550, 144] width 36 height 17
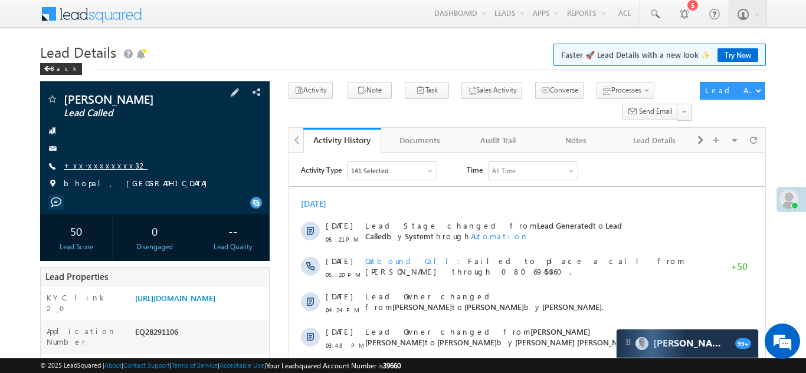
click at [89, 165] on link "+xx-xxxxxxxx32" at bounding box center [106, 165] width 84 height 10
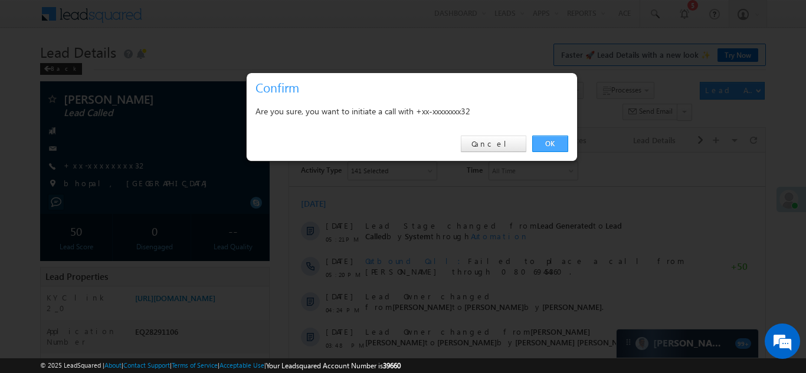
click at [550, 140] on link "OK" at bounding box center [550, 144] width 36 height 17
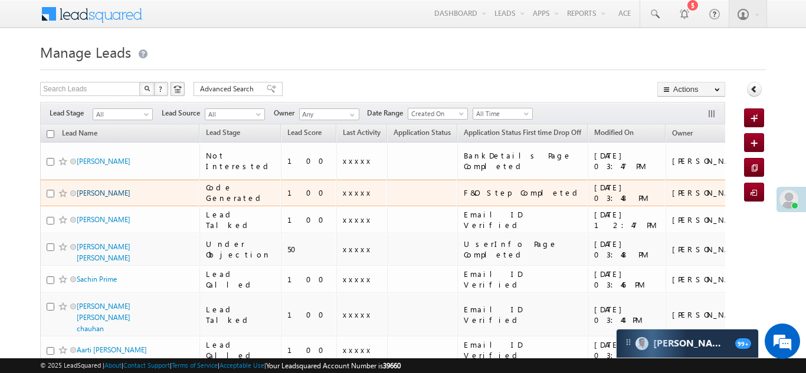
click at [96, 189] on link "APARNA KISHOR PADMALE" at bounding box center [104, 193] width 54 height 9
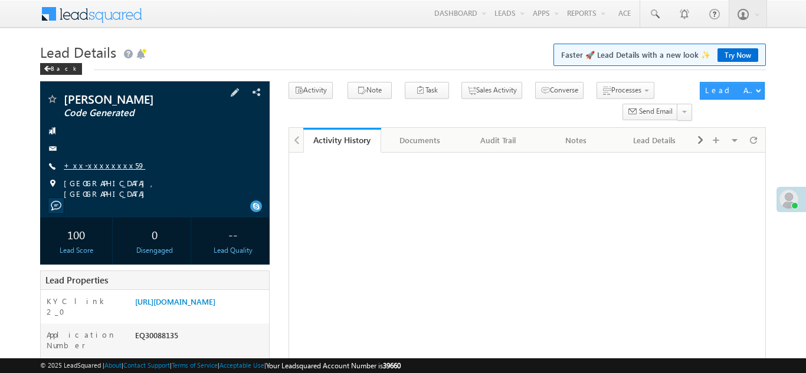
click at [100, 170] on link "+xx-xxxxxxxx59" at bounding box center [104, 165] width 81 height 10
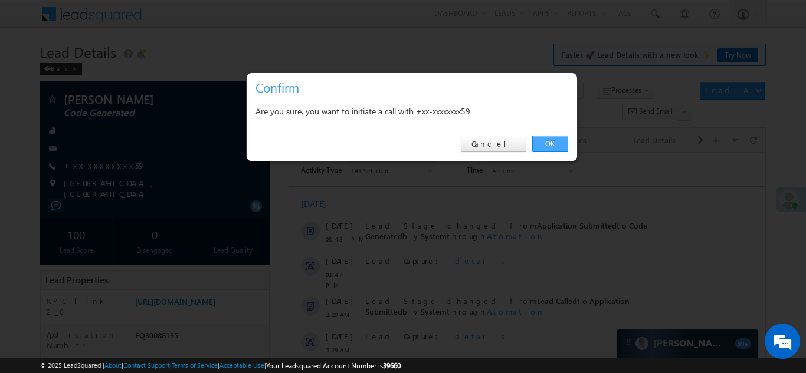
click at [545, 140] on link "OK" at bounding box center [550, 144] width 36 height 17
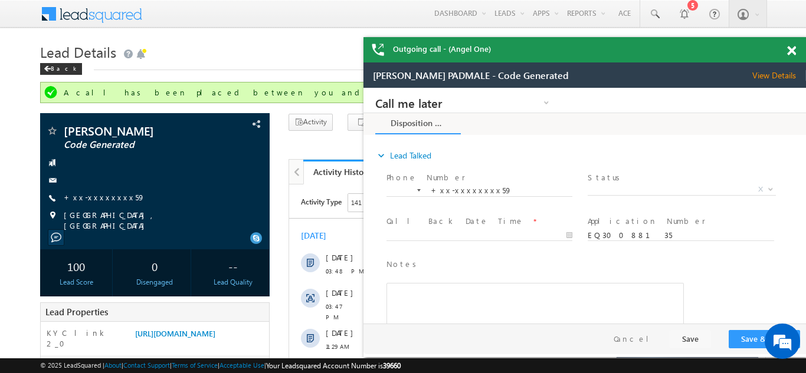
click at [789, 50] on span at bounding box center [791, 51] width 9 height 10
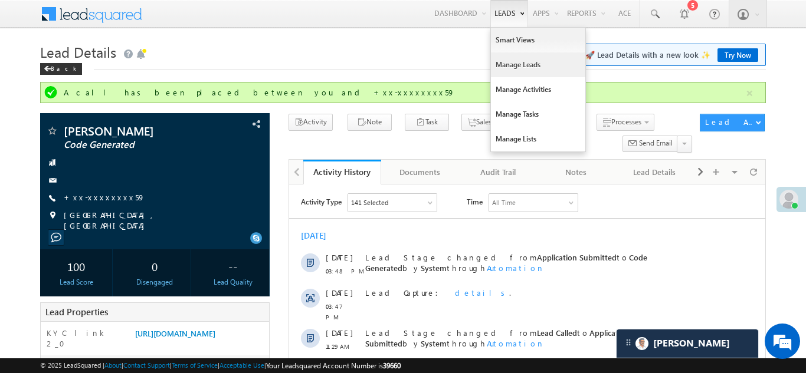
click at [505, 72] on link "Manage Leads" at bounding box center [538, 64] width 94 height 25
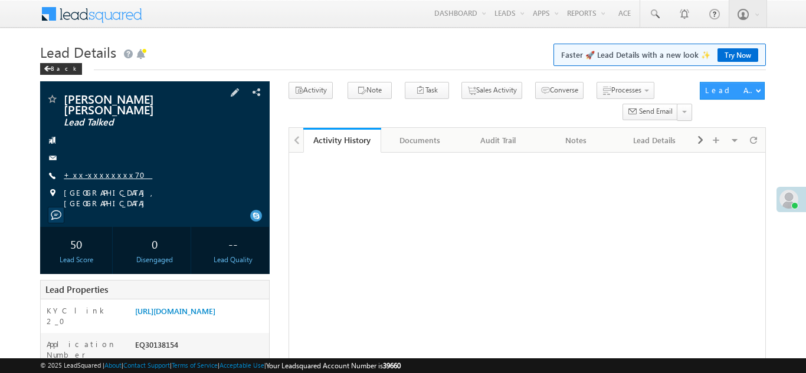
click at [93, 170] on link "+xx-xxxxxxxx70" at bounding box center [108, 175] width 88 height 10
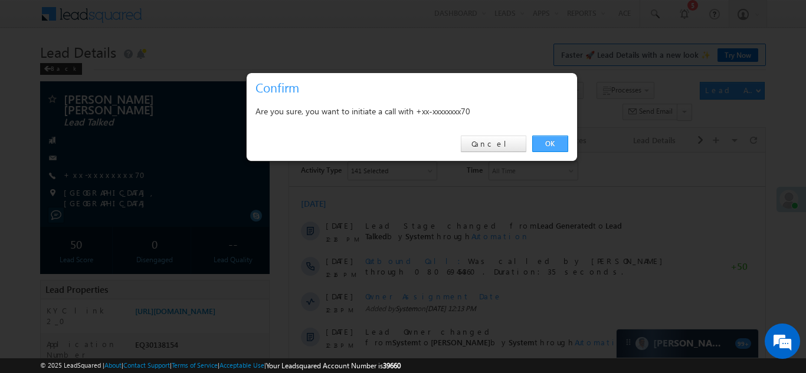
click at [546, 144] on link "OK" at bounding box center [550, 144] width 36 height 17
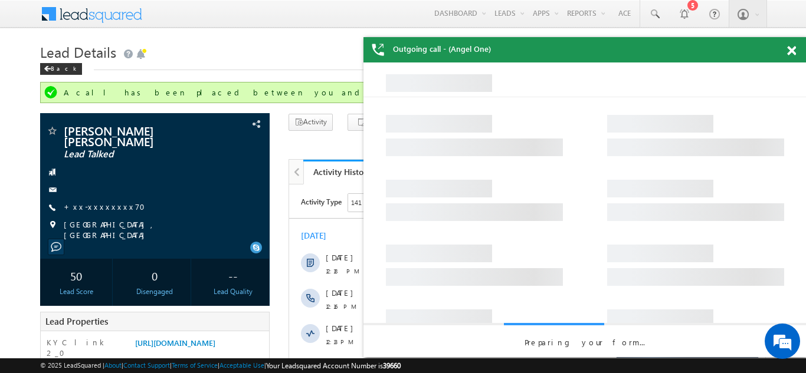
click at [795, 54] on span at bounding box center [791, 51] width 9 height 10
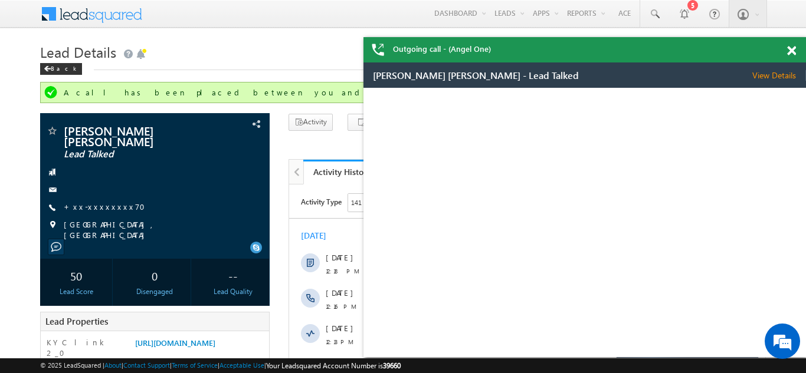
click at [787, 50] on div "Outgoing call - (Angel One)" at bounding box center [584, 49] width 442 height 25
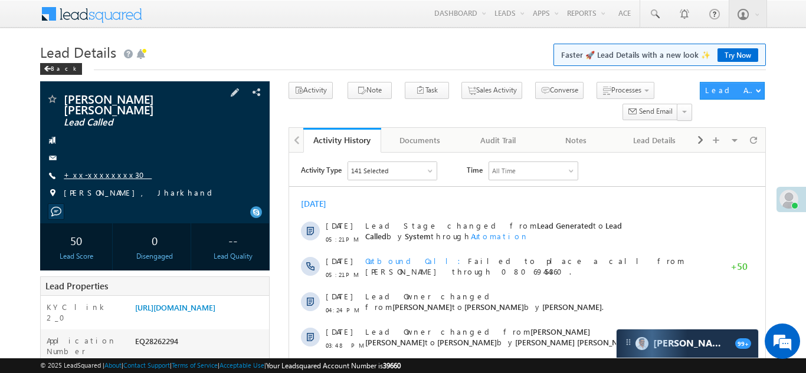
click at [92, 170] on link "+xx-xxxxxxxx30" at bounding box center [108, 175] width 88 height 10
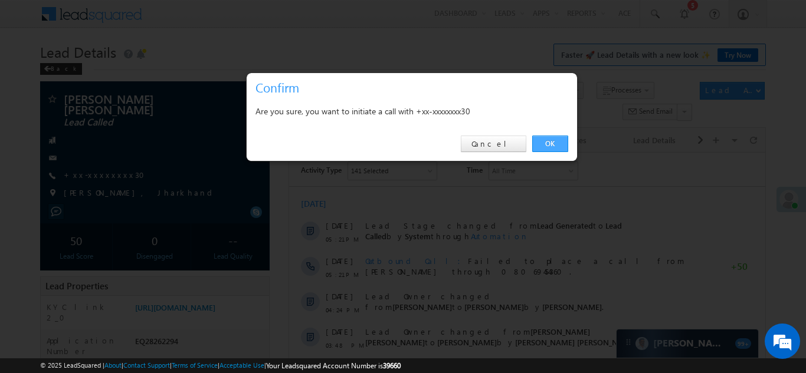
click at [547, 141] on link "OK" at bounding box center [550, 144] width 36 height 17
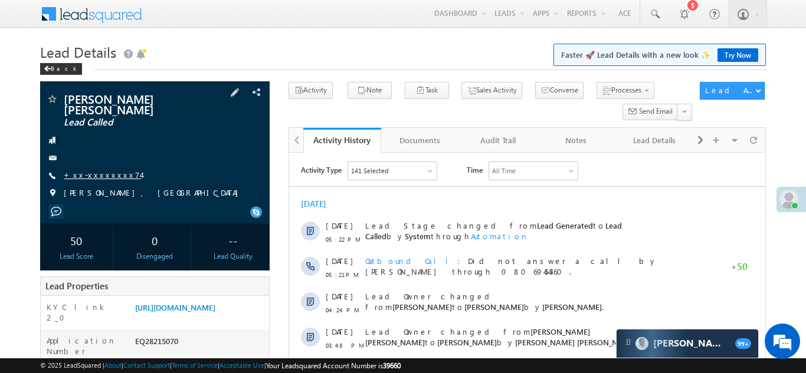
click at [93, 170] on link "+xx-xxxxxxxx74" at bounding box center [102, 175] width 77 height 10
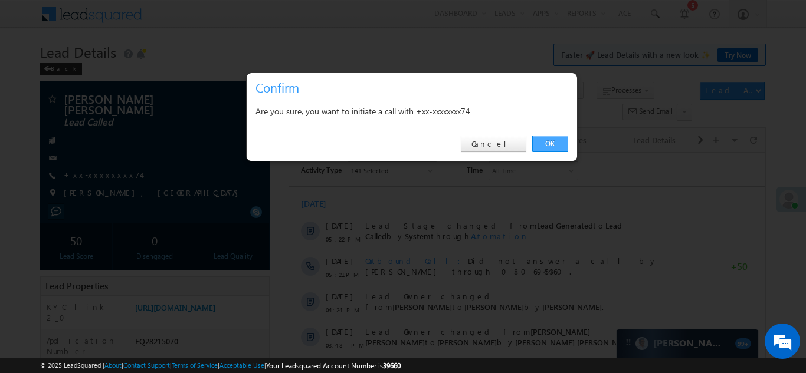
click at [548, 144] on link "OK" at bounding box center [550, 144] width 36 height 17
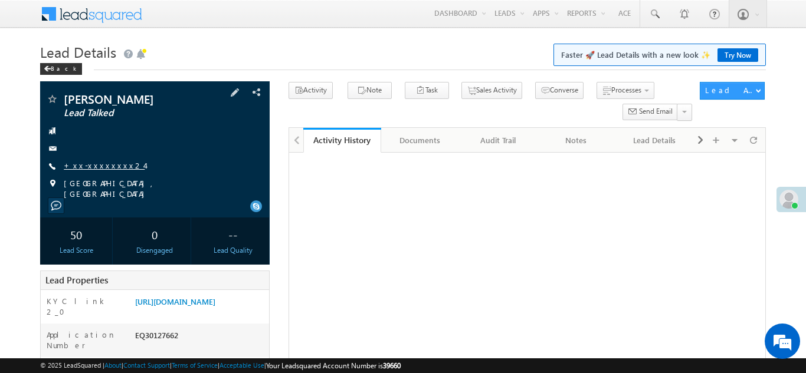
click at [95, 166] on link "+xx-xxxxxxxx24" at bounding box center [104, 165] width 81 height 10
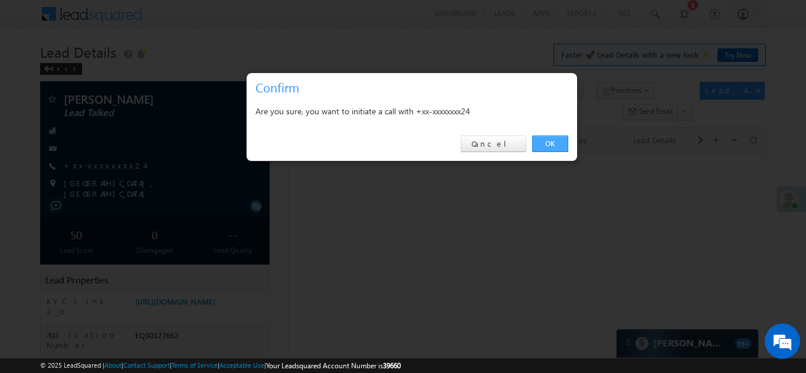
click at [547, 141] on link "OK" at bounding box center [550, 144] width 36 height 17
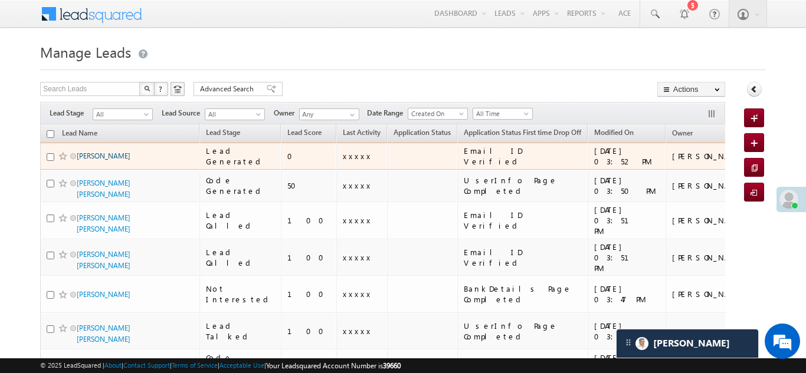
click at [103, 156] on link "Rahul meena" at bounding box center [104, 156] width 54 height 9
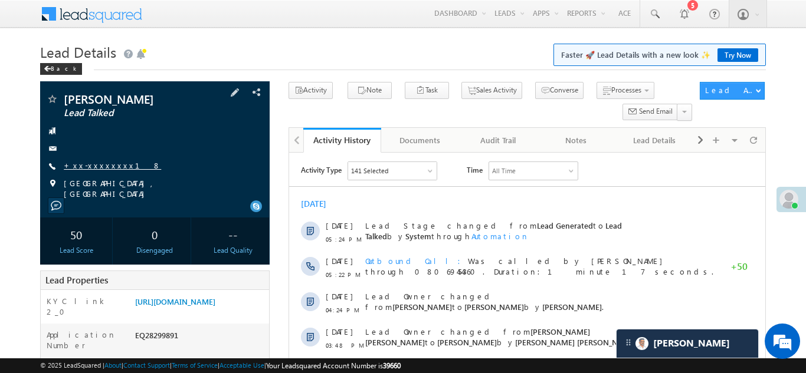
click at [88, 168] on link "+xx-xxxxxxxx18" at bounding box center [112, 165] width 97 height 10
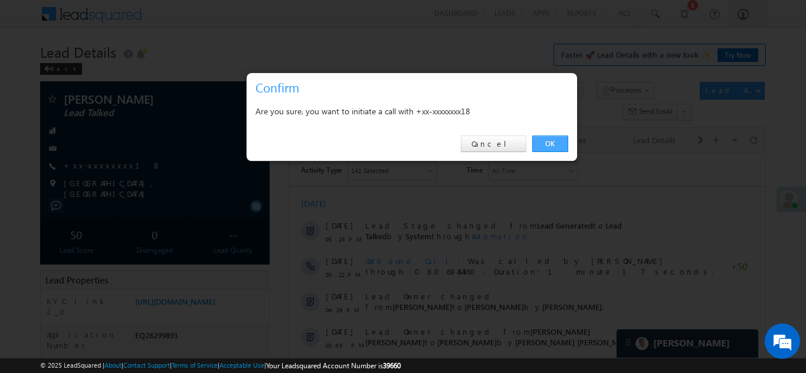
click at [551, 140] on link "OK" at bounding box center [550, 144] width 36 height 17
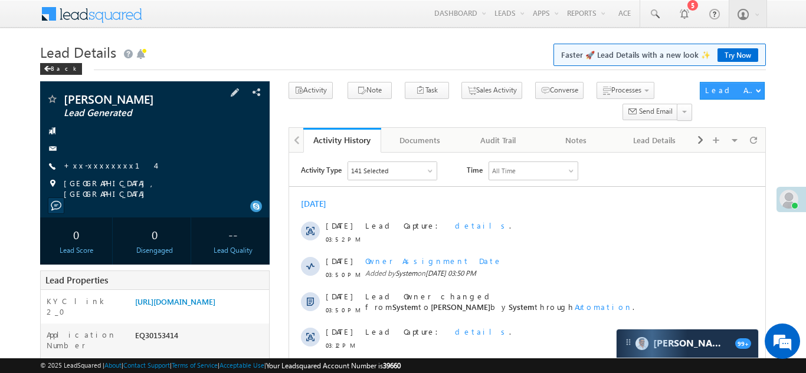
click at [96, 175] on div "[PERSON_NAME] Lead Generated +xx-xxxxxxxx14" at bounding box center [155, 146] width 218 height 106
click at [101, 166] on link "+xx-xxxxxxxx14" at bounding box center [109, 165] width 91 height 10
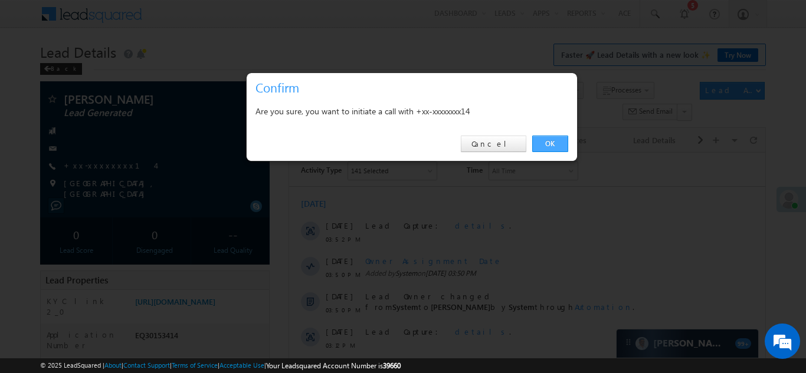
click at [549, 143] on link "OK" at bounding box center [550, 144] width 36 height 17
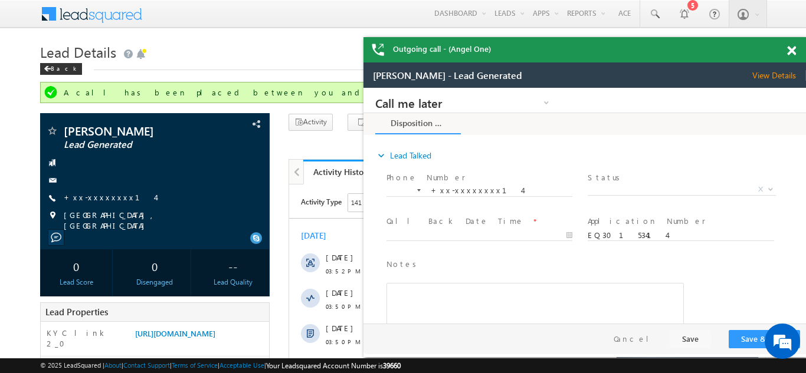
click at [791, 48] on span at bounding box center [791, 51] width 9 height 10
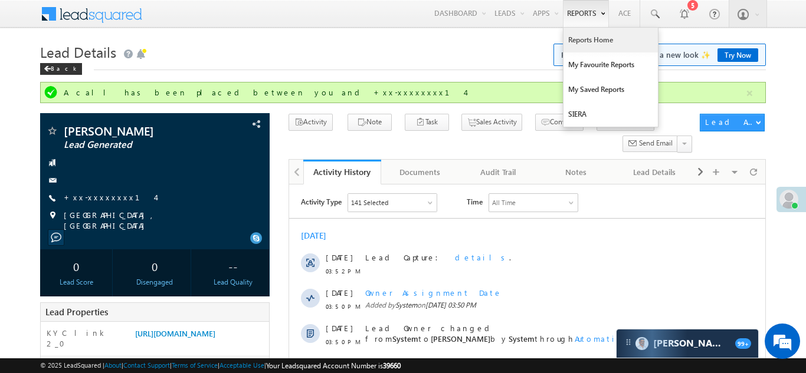
click at [590, 42] on link "Reports Home" at bounding box center [610, 40] width 94 height 25
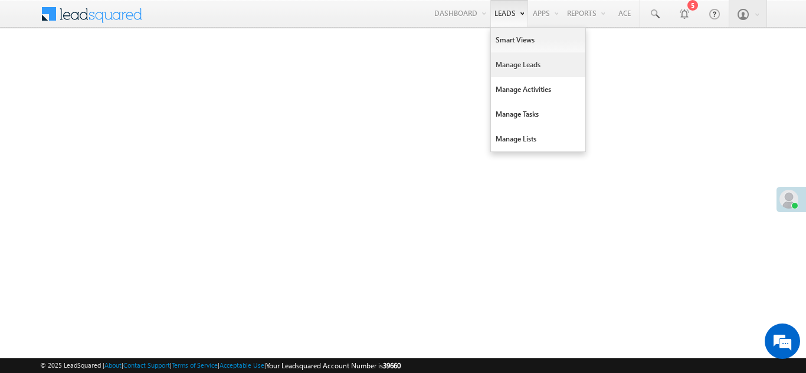
click at [502, 64] on link "Manage Leads" at bounding box center [538, 64] width 94 height 25
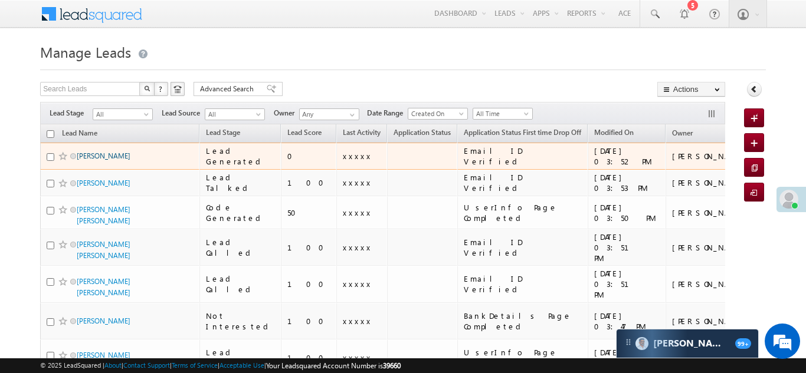
click at [110, 159] on link "Rahul meena" at bounding box center [104, 156] width 54 height 9
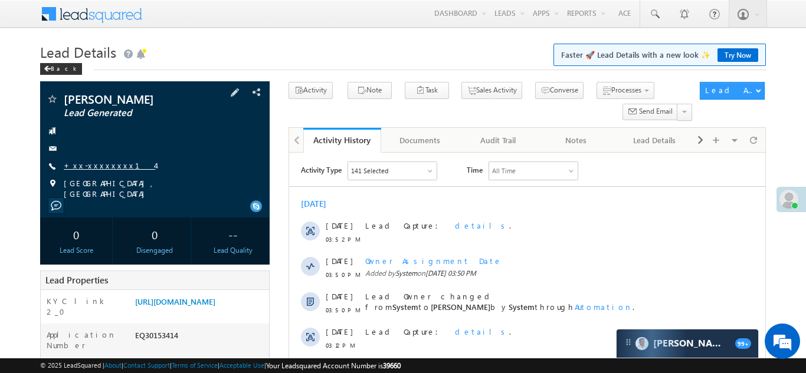
click at [86, 162] on link "+xx-xxxxxxxx14" at bounding box center [109, 165] width 91 height 10
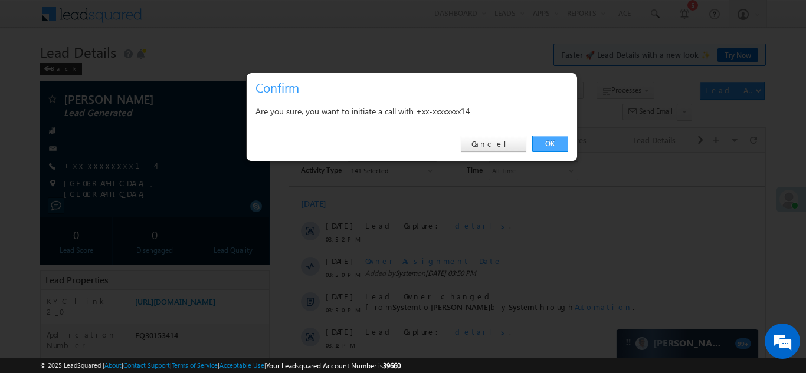
click at [543, 142] on link "OK" at bounding box center [550, 144] width 36 height 17
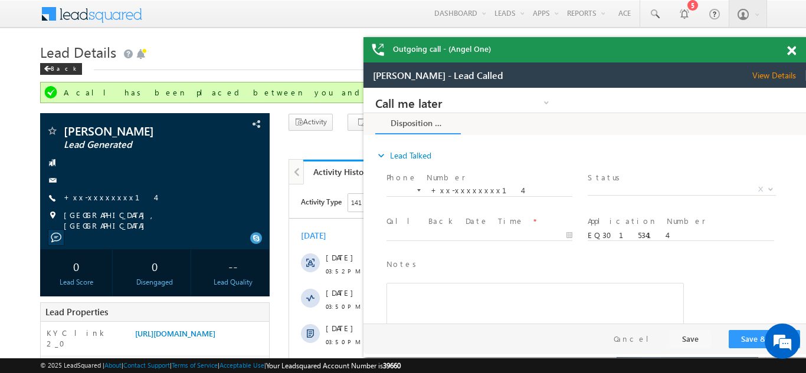
click at [796, 52] on div at bounding box center [798, 48] width 16 height 23
click at [787, 51] on span at bounding box center [791, 51] width 9 height 10
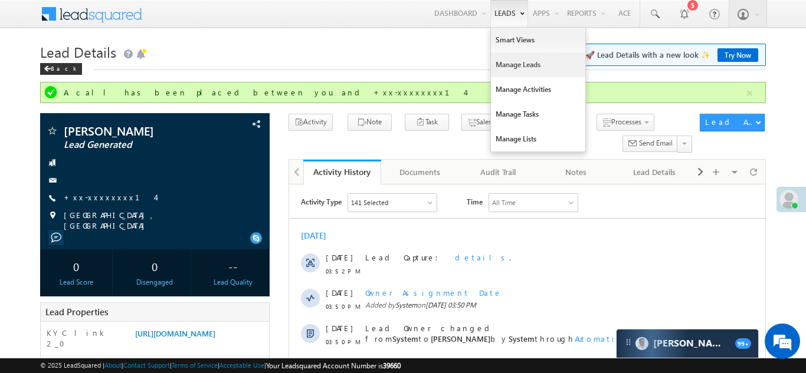
click at [510, 61] on link "Manage Leads" at bounding box center [538, 64] width 94 height 25
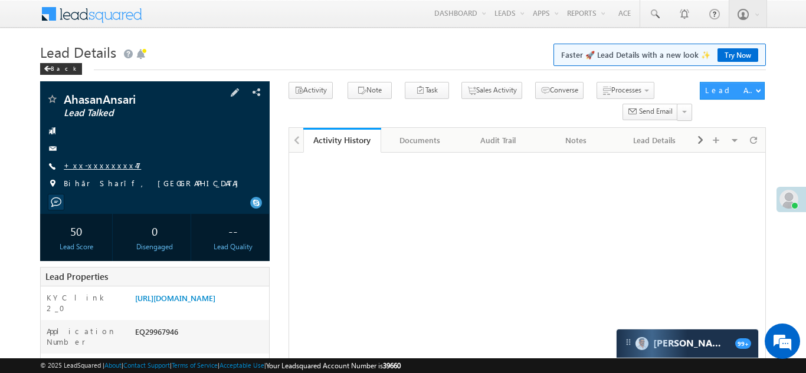
click at [94, 163] on link "+xx-xxxxxxxx47" at bounding box center [102, 165] width 77 height 10
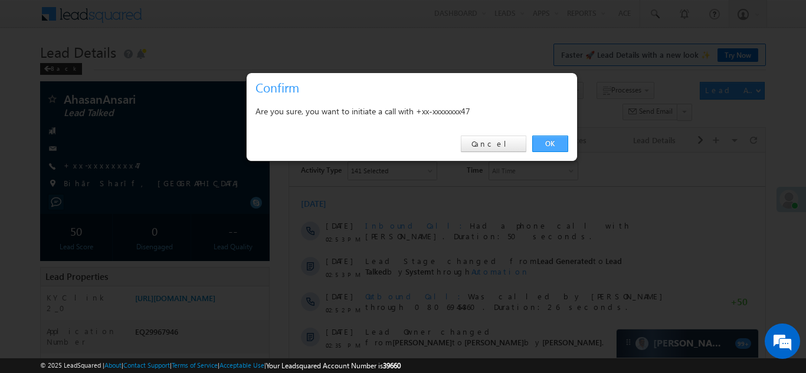
click at [545, 142] on link "OK" at bounding box center [550, 144] width 36 height 17
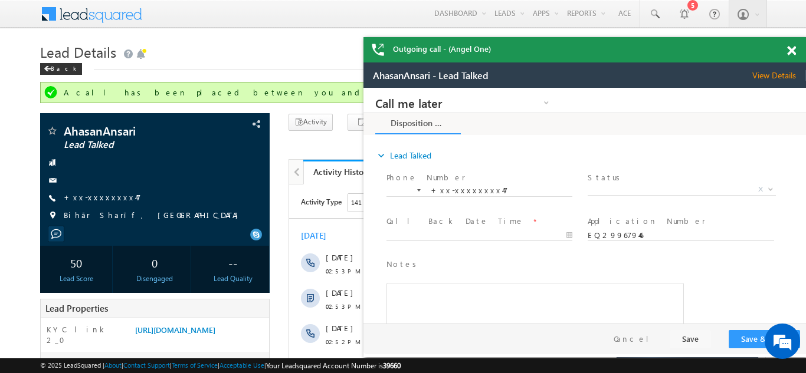
click at [790, 47] on span at bounding box center [791, 51] width 9 height 10
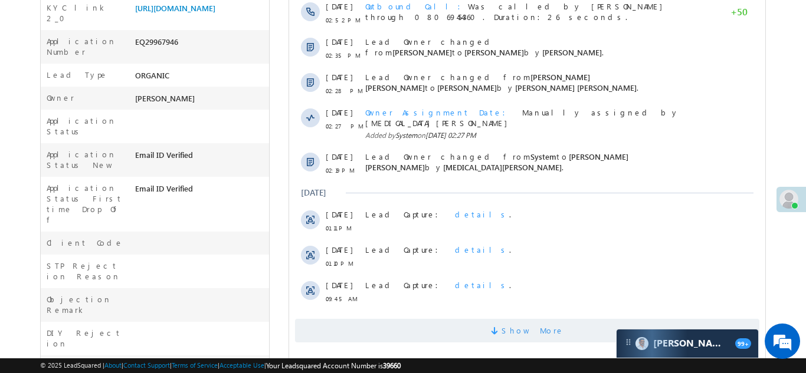
scroll to position [339, 0]
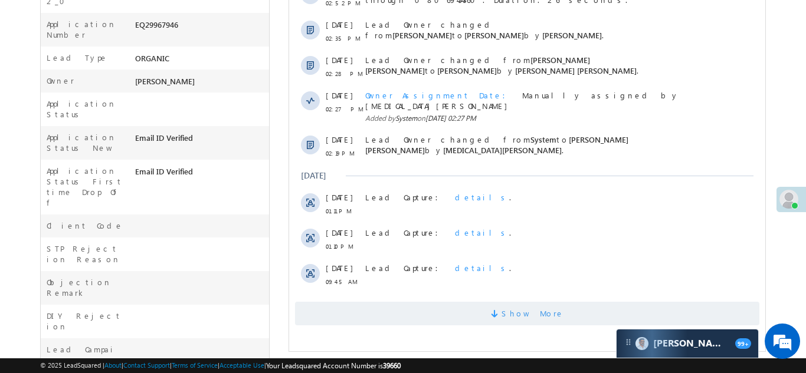
click at [433, 302] on span "Show More" at bounding box center [526, 314] width 464 height 24
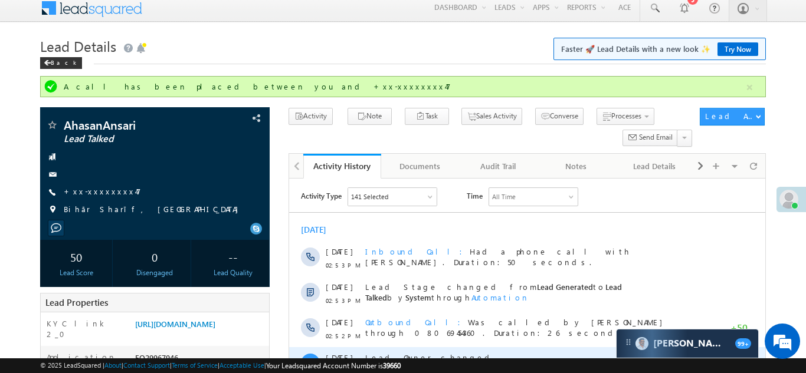
scroll to position [0, 0]
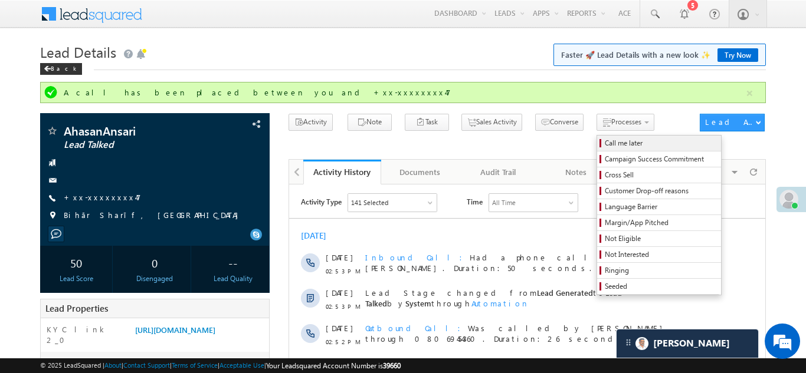
click at [604, 142] on span "Call me later" at bounding box center [660, 143] width 112 height 11
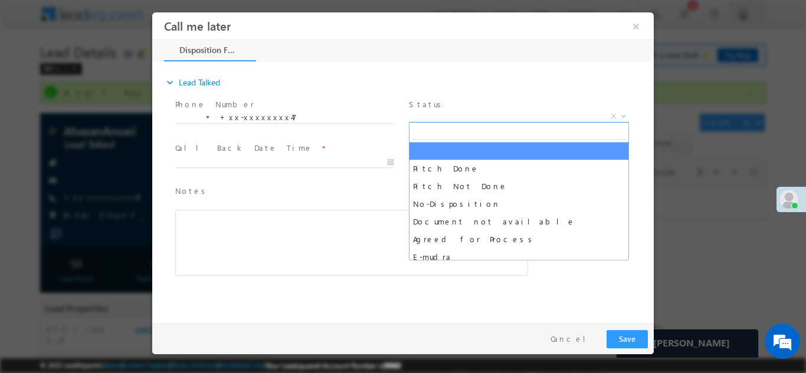
click at [458, 114] on span "X" at bounding box center [519, 116] width 220 height 12
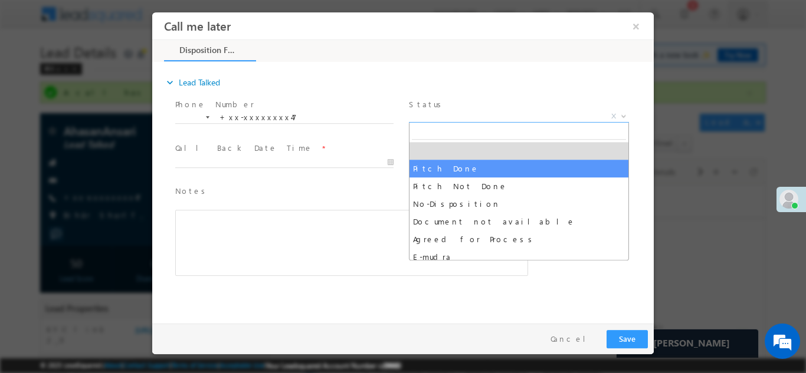
select select "Pitch Done"
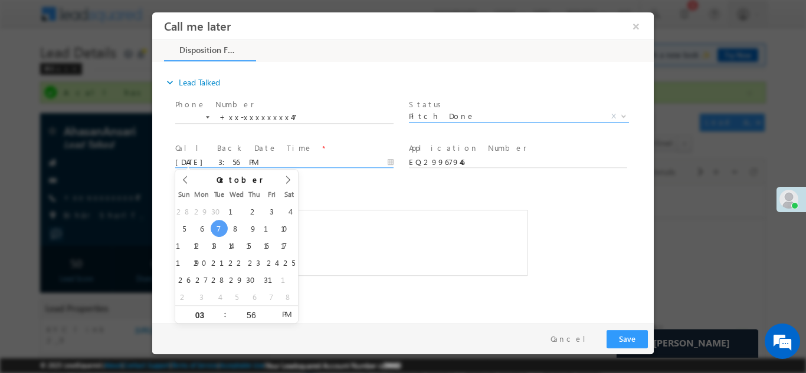
click at [234, 159] on input "10/07/25 3:56 PM" at bounding box center [284, 162] width 218 height 12
type input "10/08/25 3:56 PM"
click at [369, 188] on span "Notes *" at bounding box center [342, 191] width 335 height 13
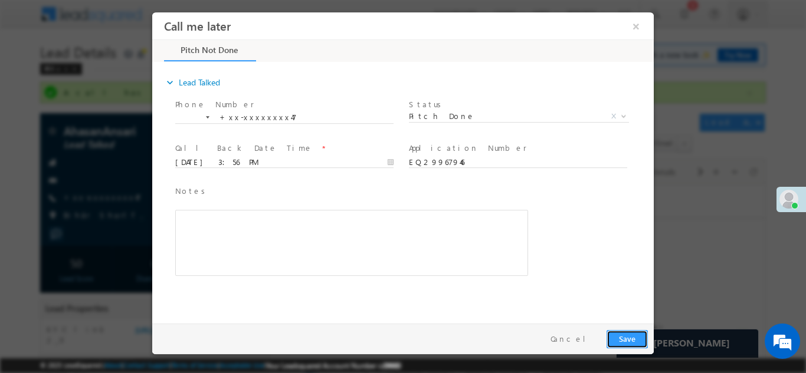
click at [630, 336] on button "Save" at bounding box center [626, 339] width 41 height 18
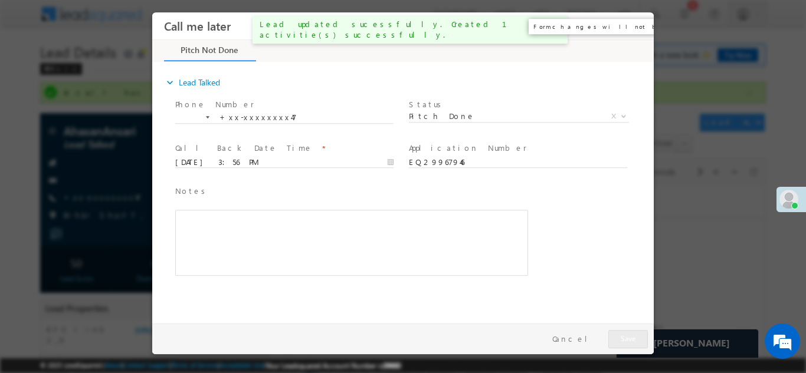
click at [635, 22] on button "×" at bounding box center [636, 26] width 20 height 22
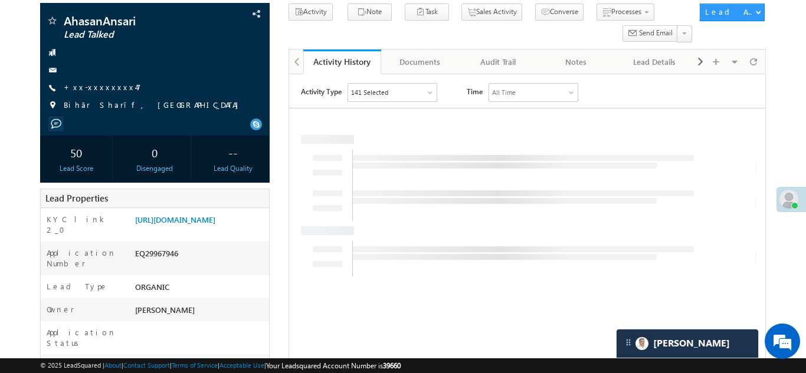
scroll to position [116, 0]
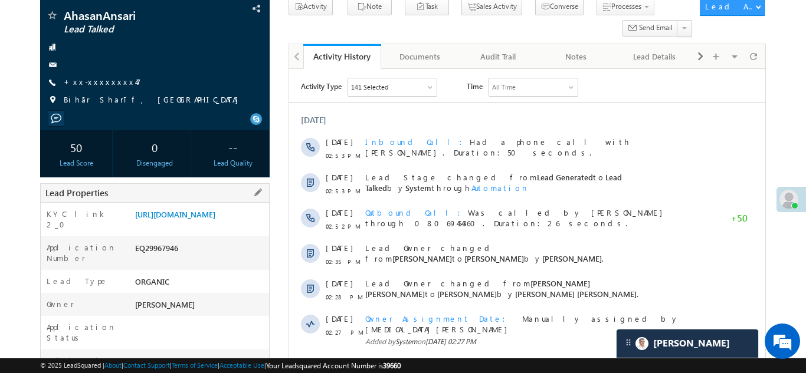
copy div "EQ29967946"
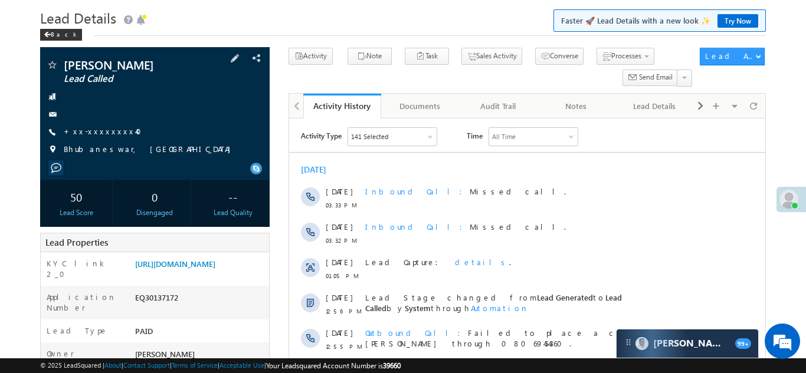
scroll to position [29, 0]
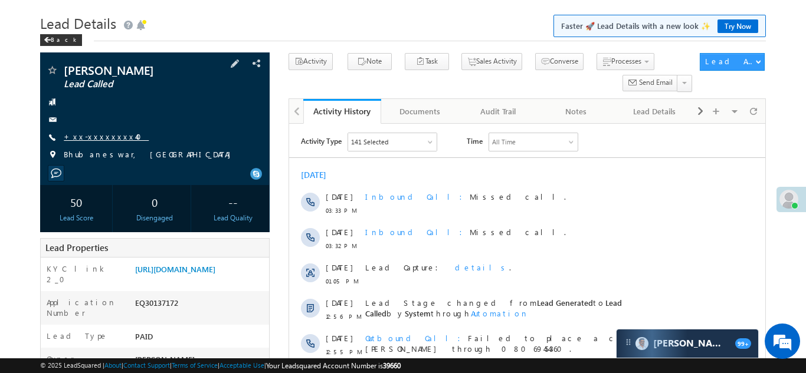
click at [106, 137] on link "+xx-xxxxxxxx40" at bounding box center [106, 137] width 85 height 10
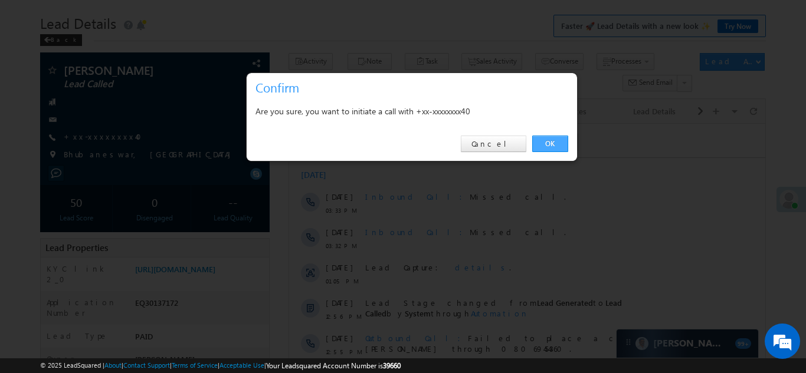
click at [544, 144] on link "OK" at bounding box center [550, 144] width 36 height 17
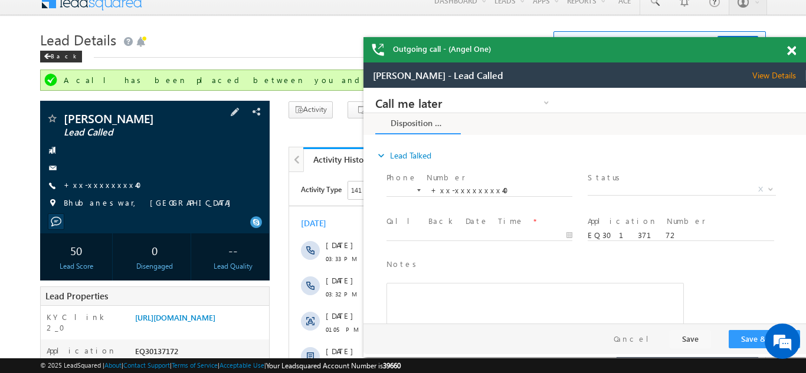
scroll to position [0, 0]
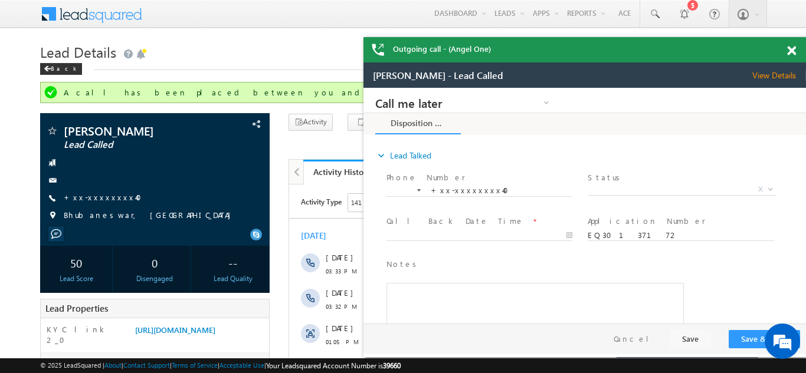
click at [788, 50] on span at bounding box center [791, 51] width 9 height 10
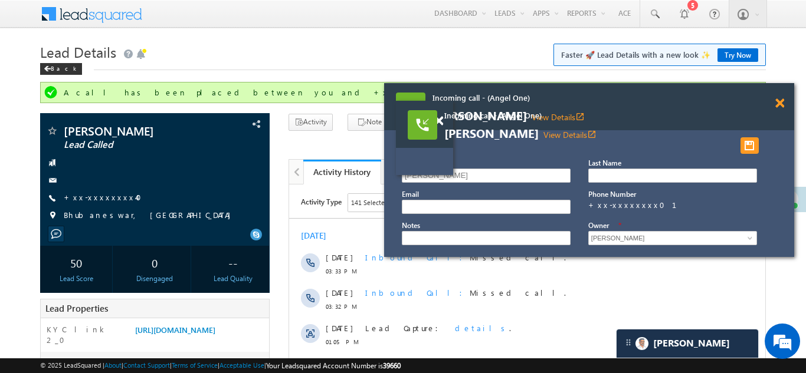
click at [778, 101] on span at bounding box center [779, 103] width 9 height 10
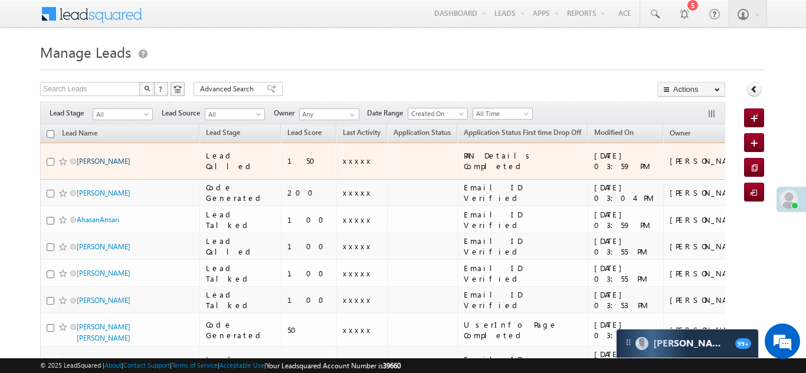
click at [103, 157] on link "[PERSON_NAME]" at bounding box center [104, 161] width 54 height 9
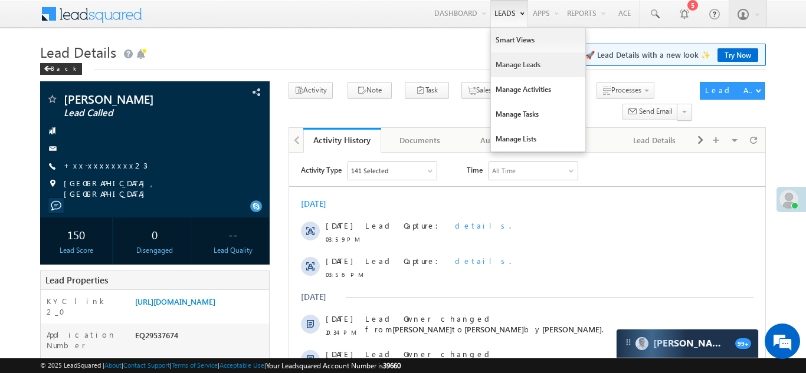
click at [502, 64] on link "Manage Leads" at bounding box center [538, 64] width 94 height 25
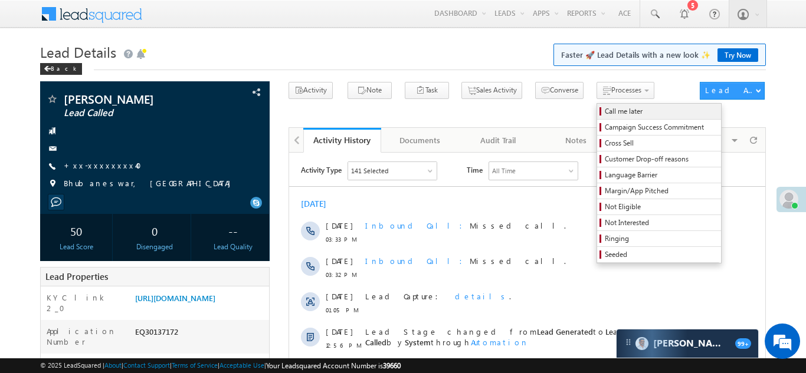
click at [604, 111] on span "Call me later" at bounding box center [660, 111] width 112 height 11
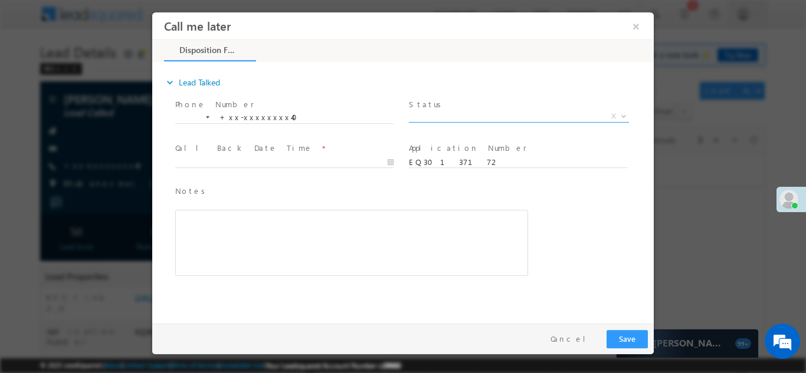
click at [455, 113] on span "X" at bounding box center [519, 116] width 220 height 12
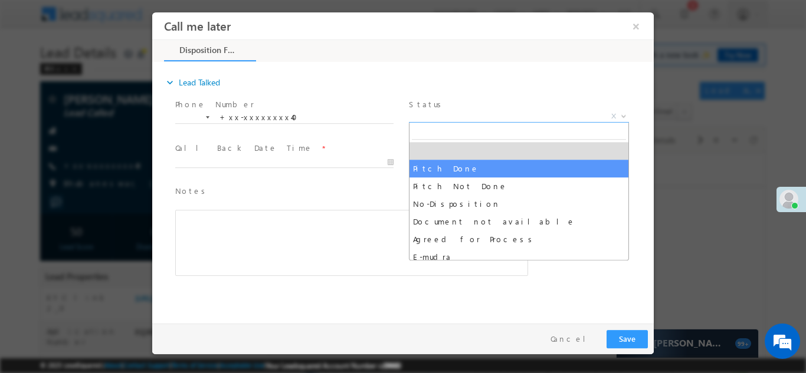
select select "Pitch Done"
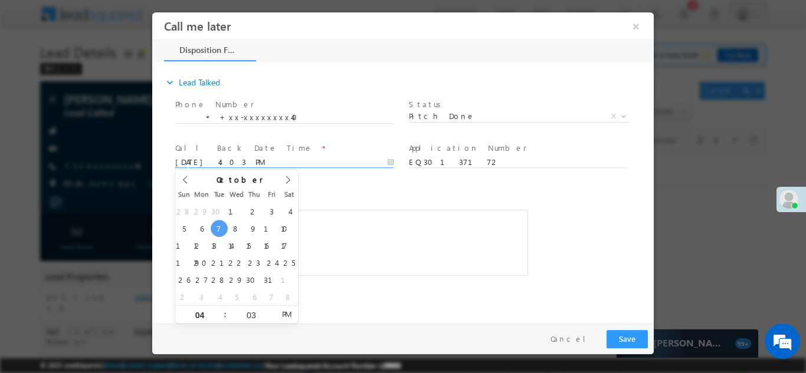
click at [233, 162] on input "10/07/25 4:03 PM" at bounding box center [284, 162] width 218 height 12
type input "10/08/25 4:03 PM"
click at [387, 190] on span "Notes *" at bounding box center [342, 191] width 335 height 13
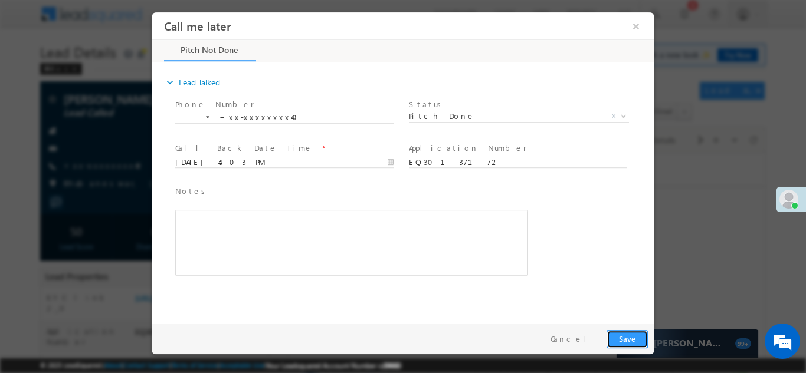
click at [630, 340] on button "Save" at bounding box center [626, 339] width 41 height 18
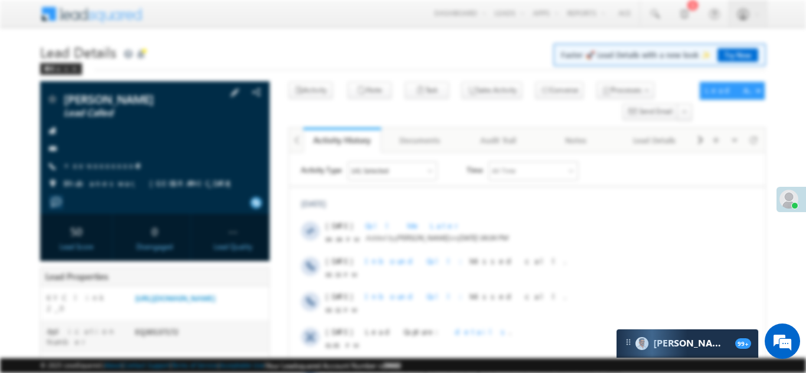
click at [111, 140] on div "KAMALU BHOI Lead Called +xx-xxxxxxxx40" at bounding box center [155, 144] width 218 height 103
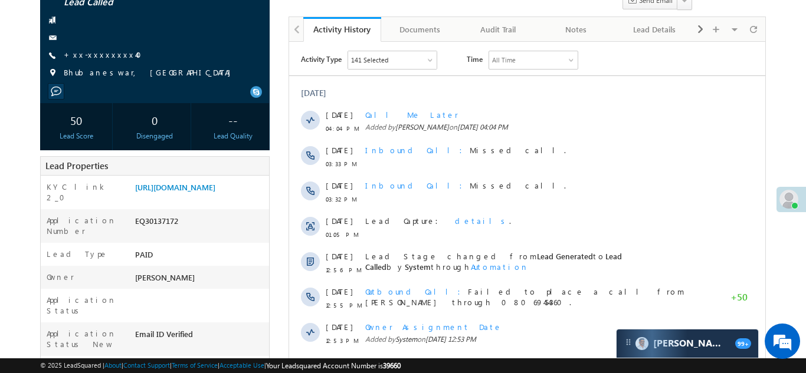
scroll to position [129, 0]
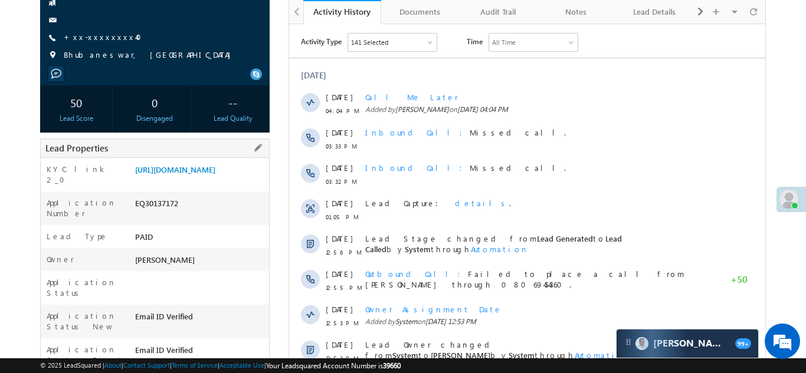
copy div "EQ30137172"
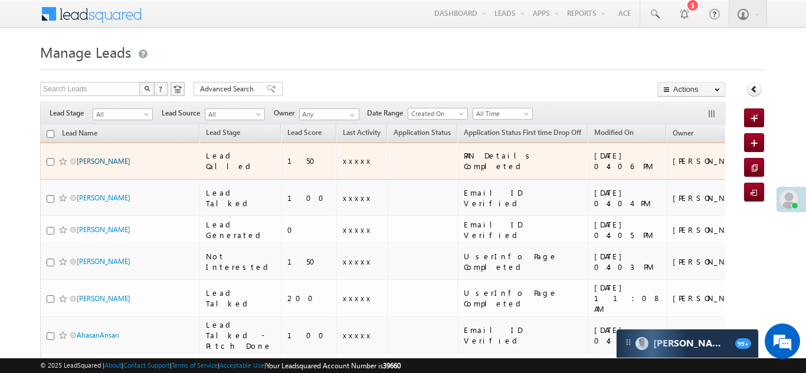
click at [104, 157] on link "Amit Kumar Gupta" at bounding box center [104, 161] width 54 height 9
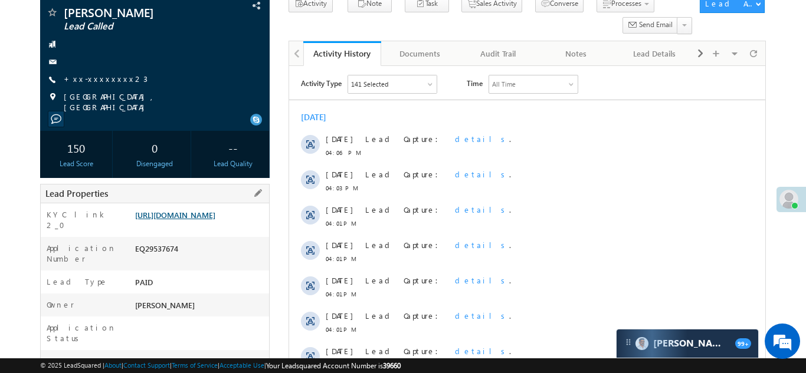
click at [185, 220] on link "[URL][DOMAIN_NAME]" at bounding box center [175, 215] width 80 height 10
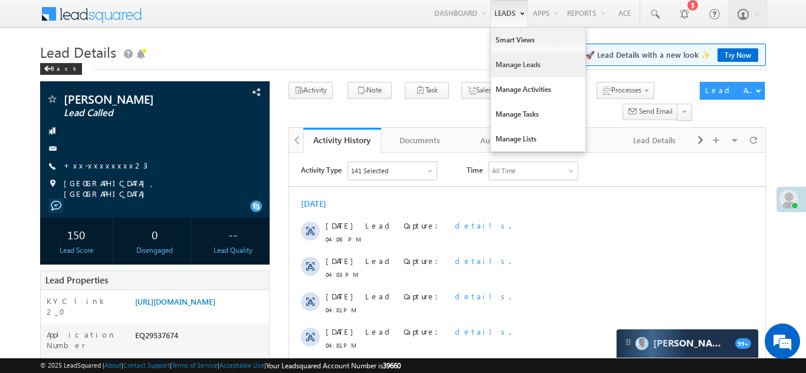
click at [510, 62] on link "Manage Leads" at bounding box center [538, 64] width 94 height 25
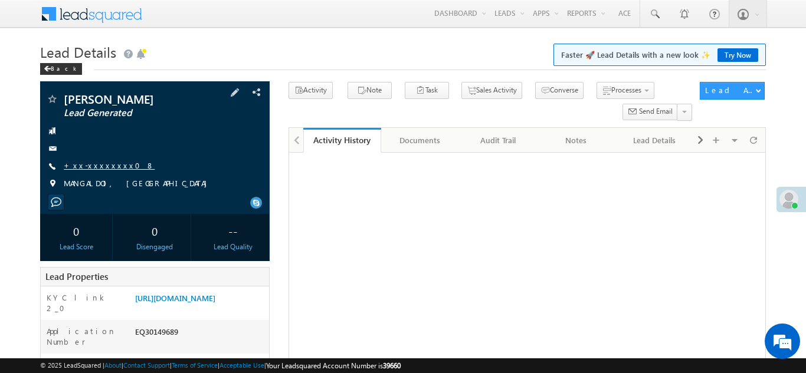
click at [103, 163] on link "+xx-xxxxxxxx08" at bounding box center [109, 165] width 91 height 10
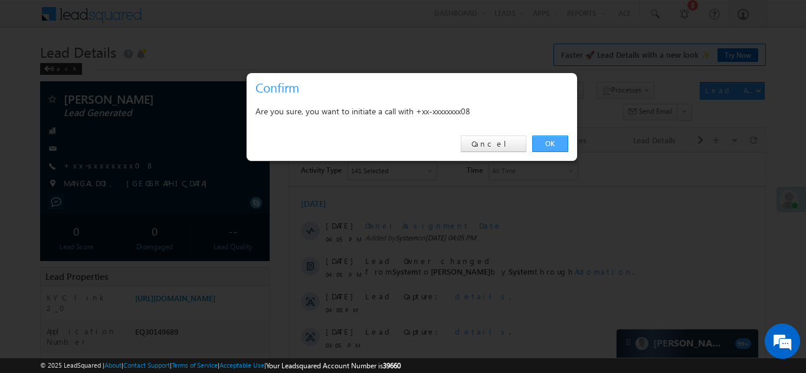
click at [547, 143] on link "OK" at bounding box center [550, 144] width 36 height 17
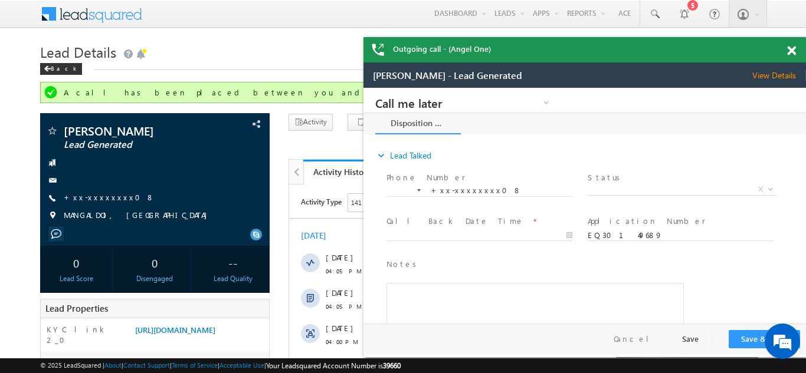
click at [790, 51] on span at bounding box center [791, 51] width 9 height 10
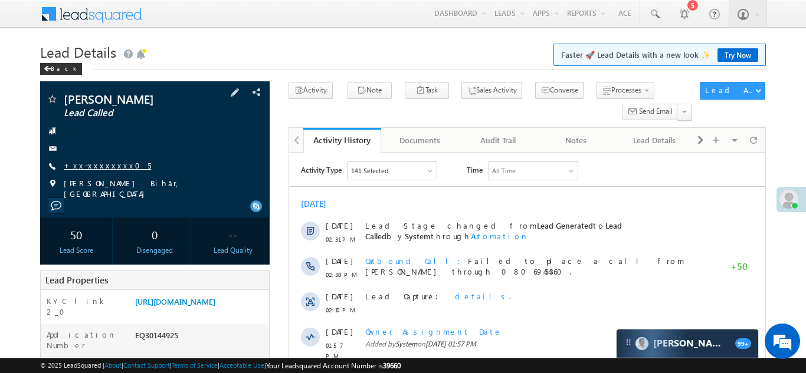
click at [98, 164] on link "+xx-xxxxxxxx05" at bounding box center [107, 165] width 87 height 10
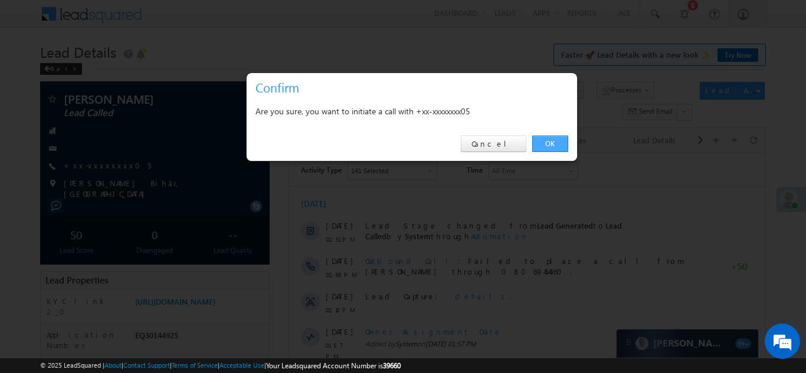
click at [546, 143] on link "OK" at bounding box center [550, 144] width 36 height 17
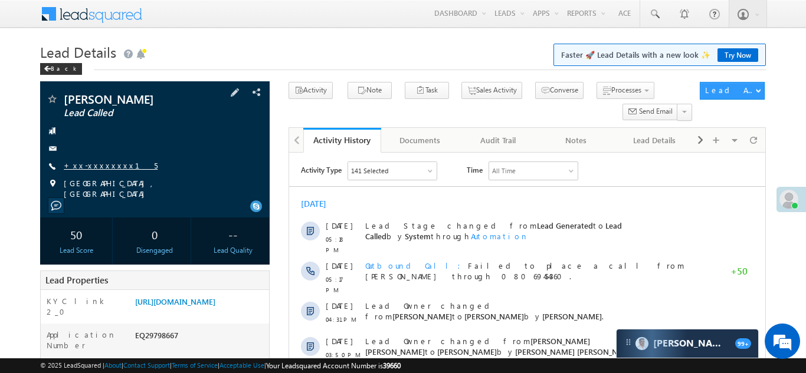
click at [101, 162] on link "+xx-xxxxxxxx15" at bounding box center [111, 165] width 94 height 10
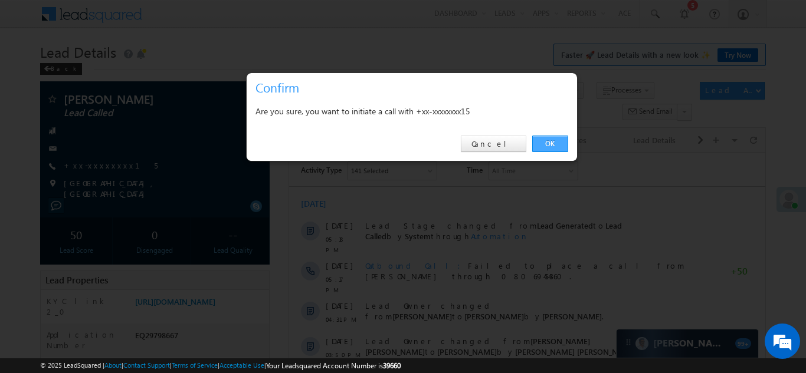
click at [552, 144] on link "OK" at bounding box center [550, 144] width 36 height 17
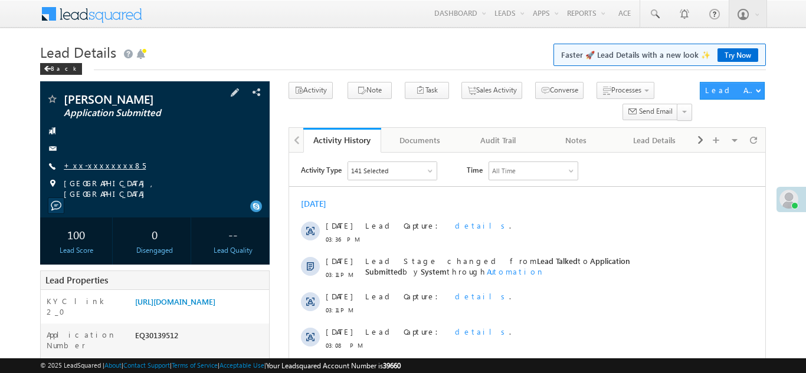
click at [100, 166] on link "+xx-xxxxxxxx85" at bounding box center [105, 165] width 82 height 10
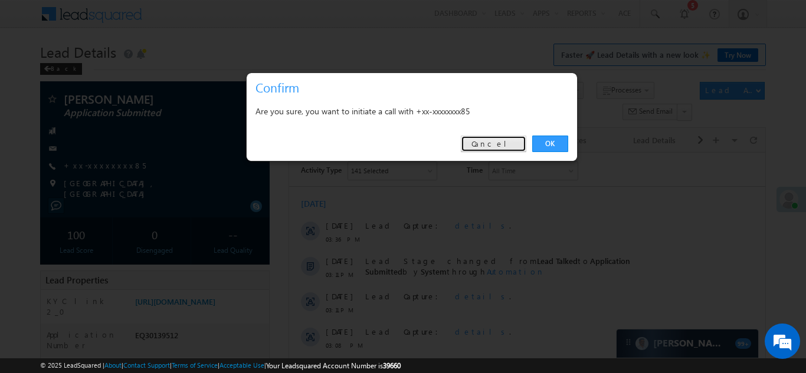
click at [502, 144] on link "Cancel" at bounding box center [493, 144] width 65 height 17
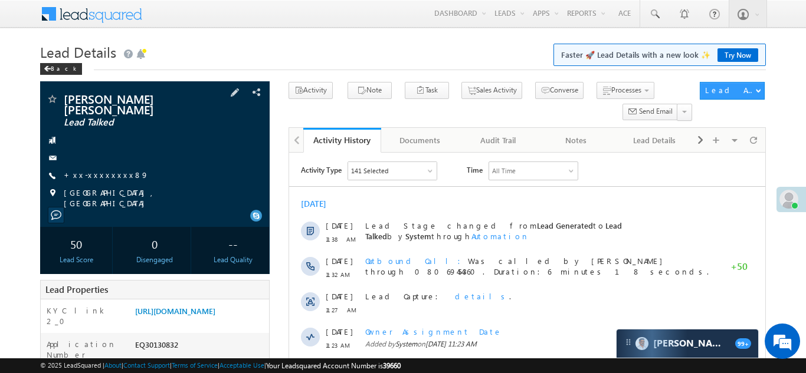
click at [103, 159] on div "Navnath babarao mutkule Lead Talked +xx-xxxxxxxx89" at bounding box center [155, 151] width 218 height 116
click at [103, 170] on link "+xx-xxxxxxxx89" at bounding box center [106, 175] width 85 height 10
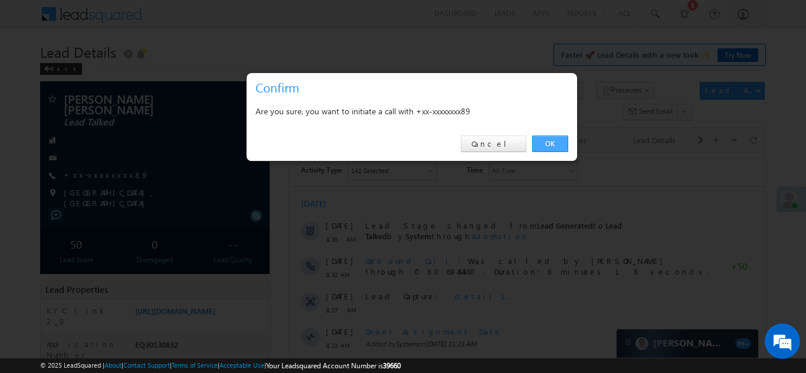
click at [548, 141] on link "OK" at bounding box center [550, 144] width 36 height 17
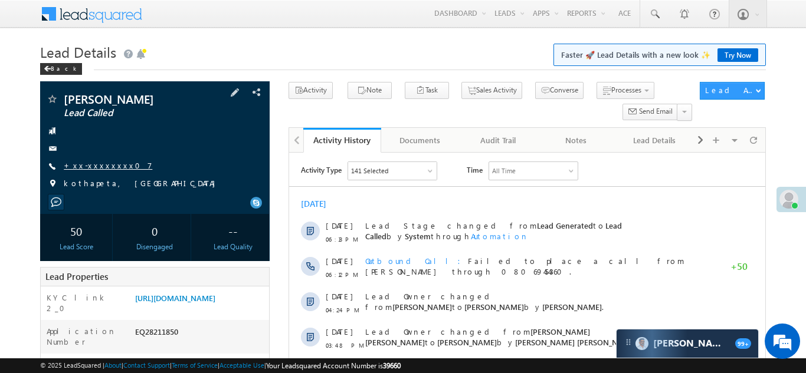
click at [95, 165] on link "+xx-xxxxxxxx07" at bounding box center [108, 165] width 88 height 10
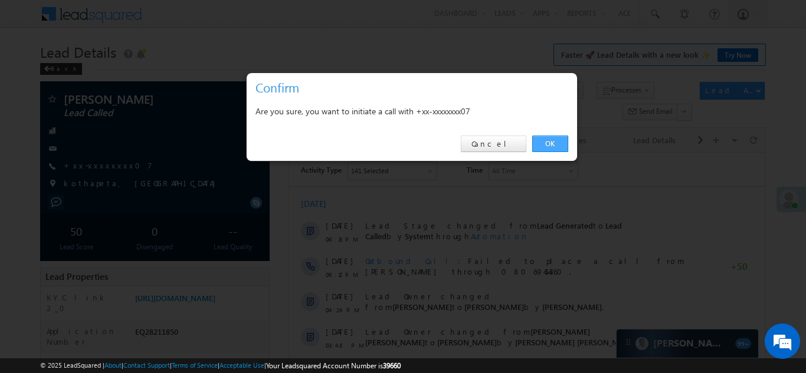
click at [545, 142] on link "OK" at bounding box center [550, 144] width 36 height 17
